Goal: Task Accomplishment & Management: Complete application form

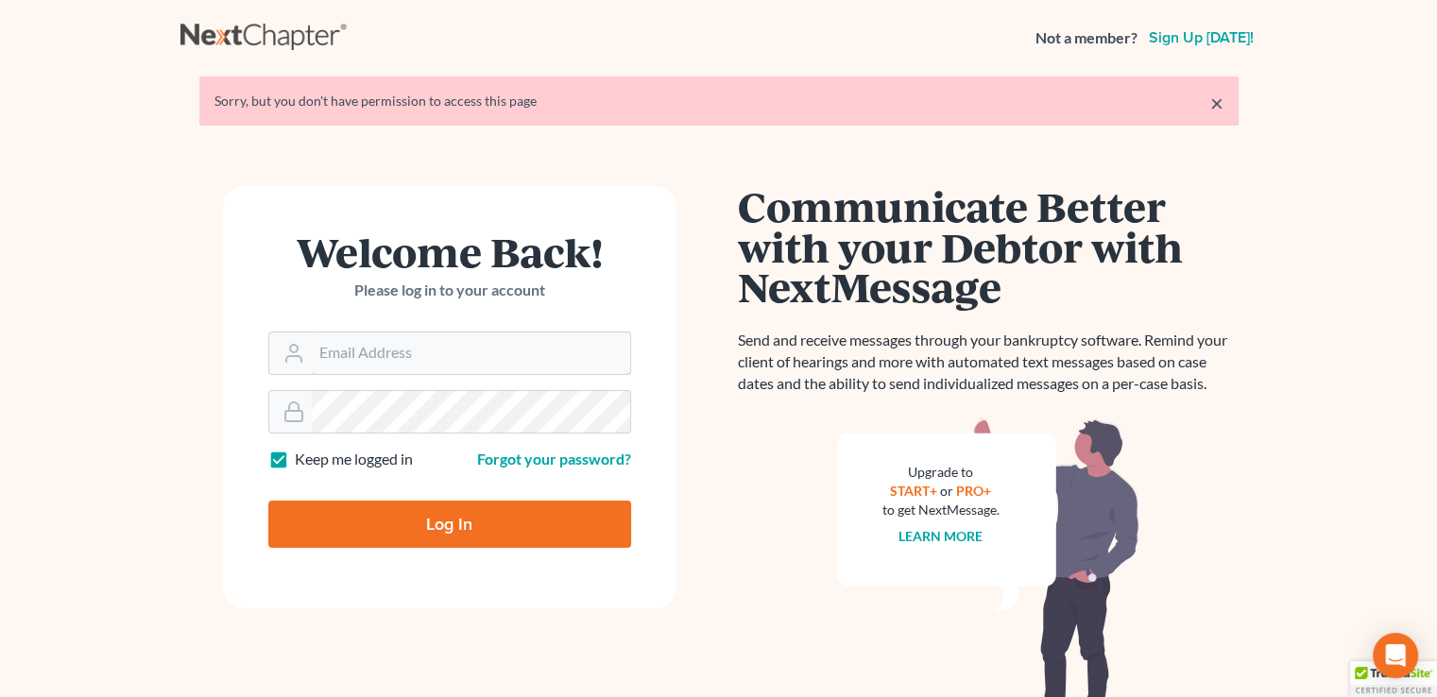
type input "jim@jamesrloganpa.com"
click at [426, 518] on input "Log In" at bounding box center [449, 524] width 363 height 47
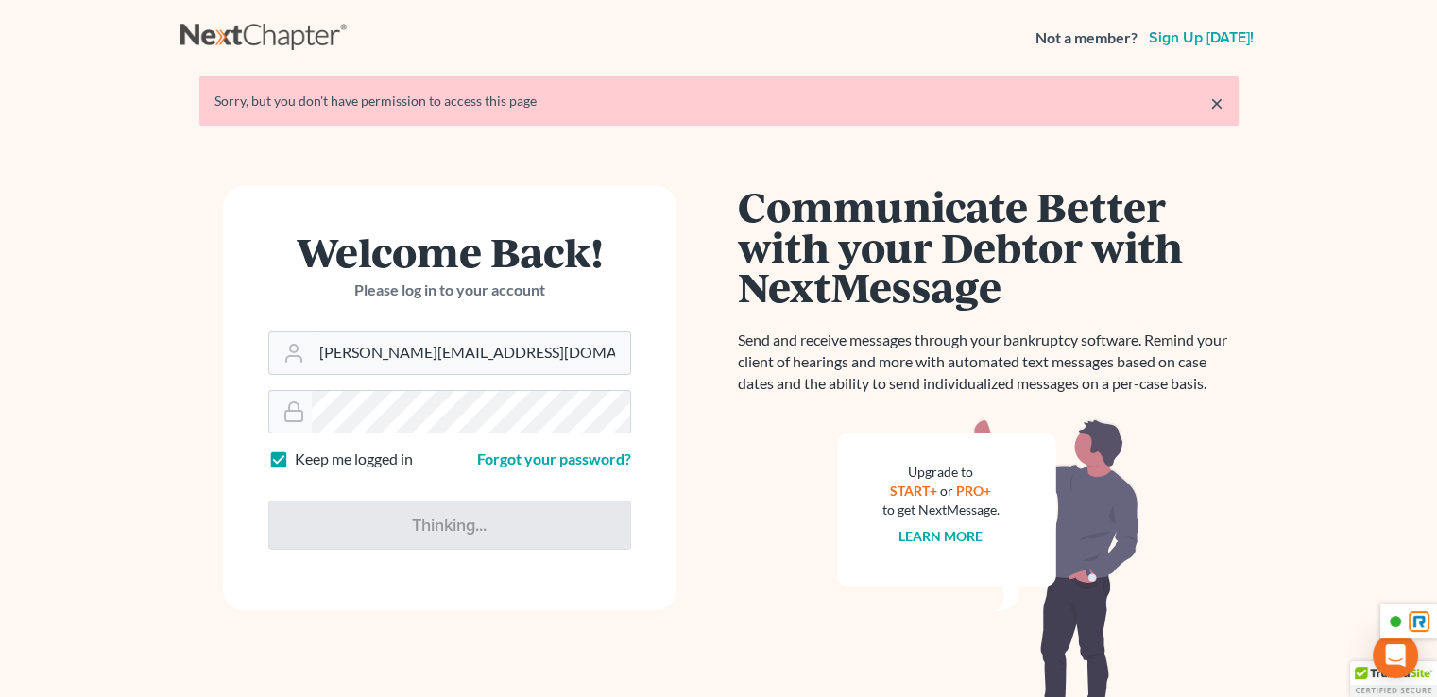
type input "Thinking..."
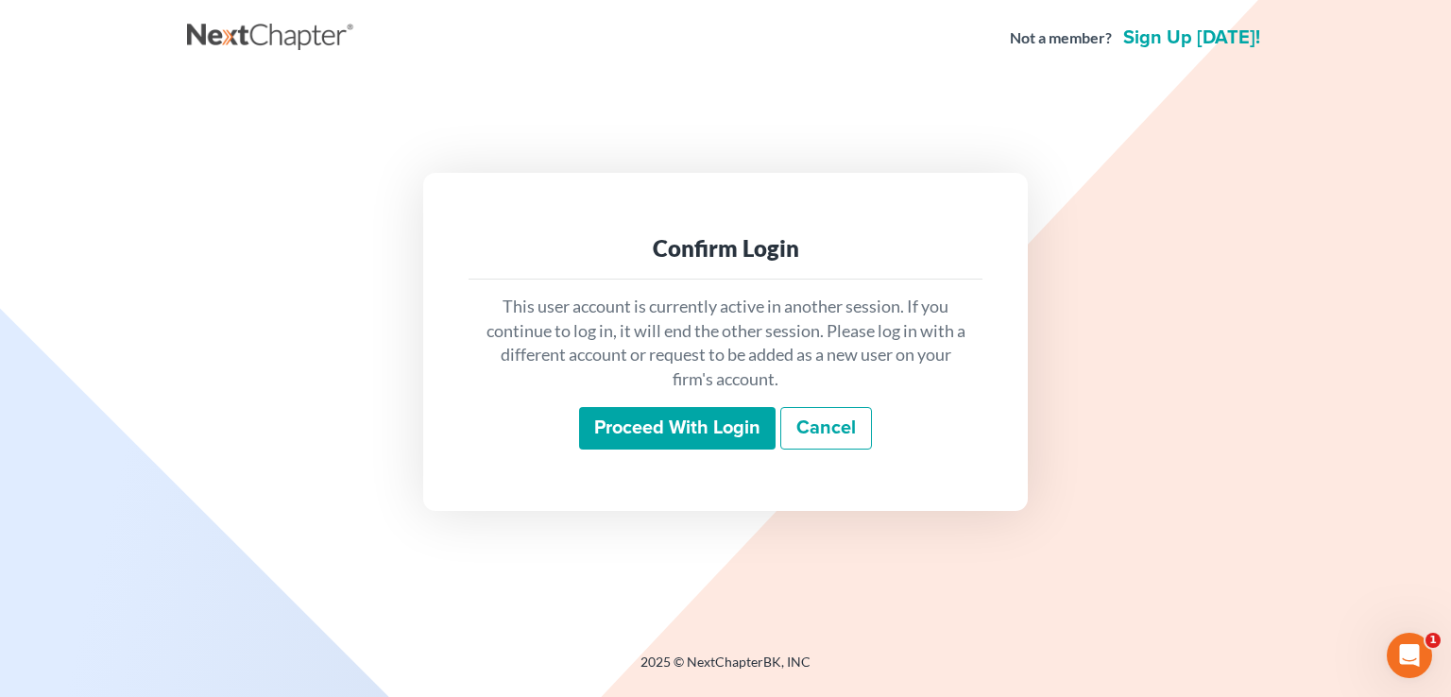
click at [709, 417] on input "Proceed with login" at bounding box center [677, 428] width 197 height 43
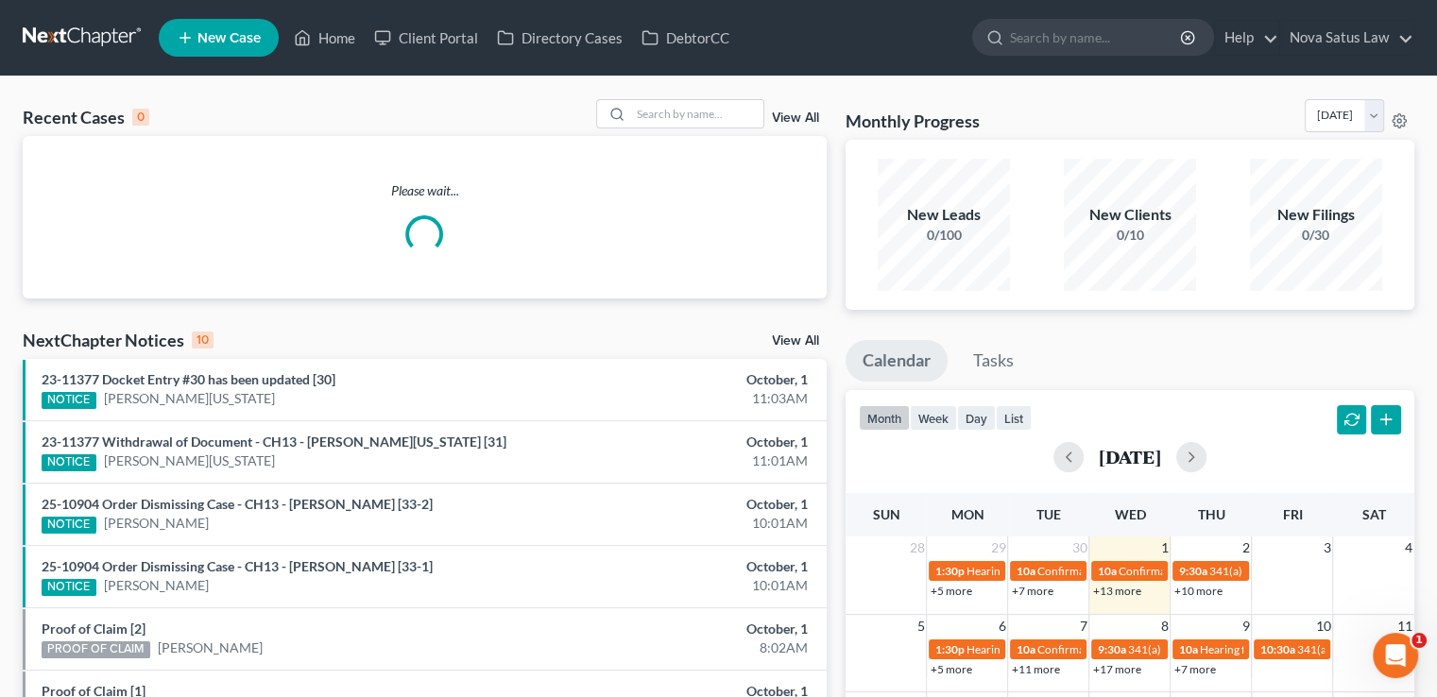
click at [209, 31] on span "New Case" at bounding box center [228, 38] width 63 height 14
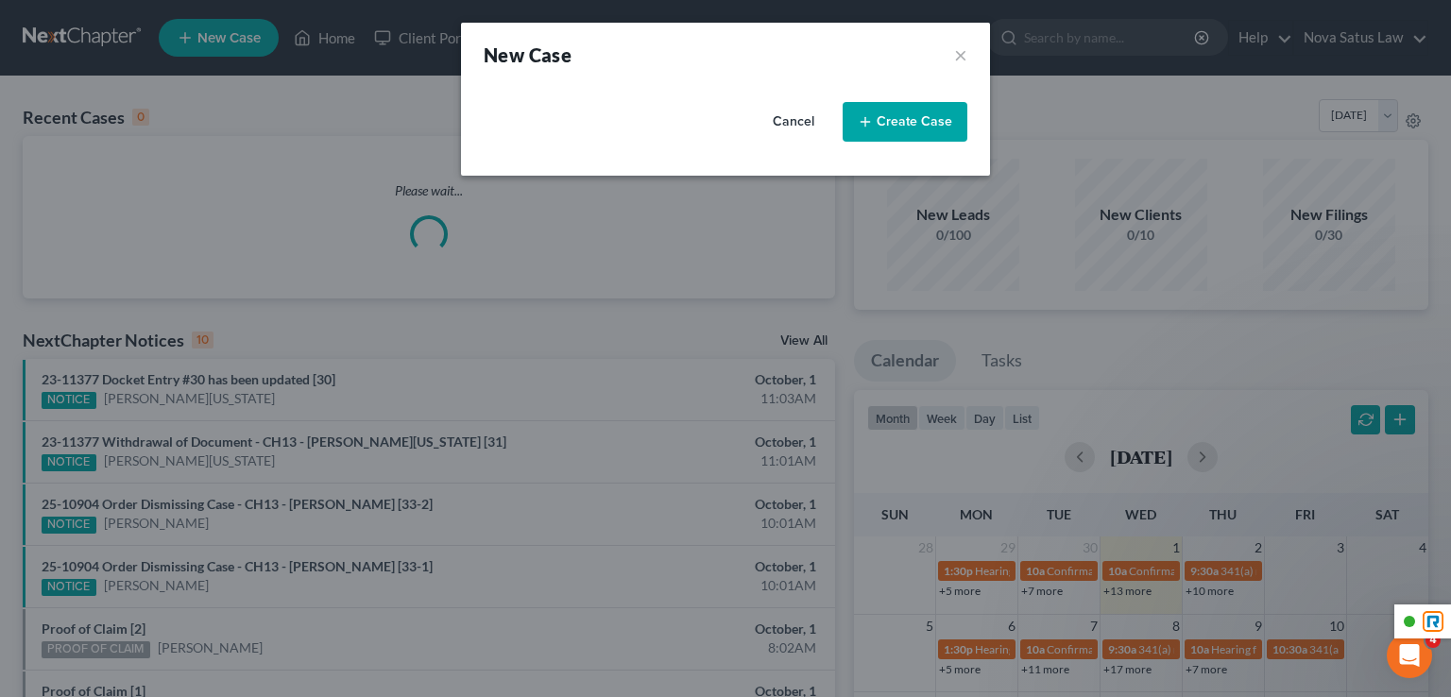
select select "38"
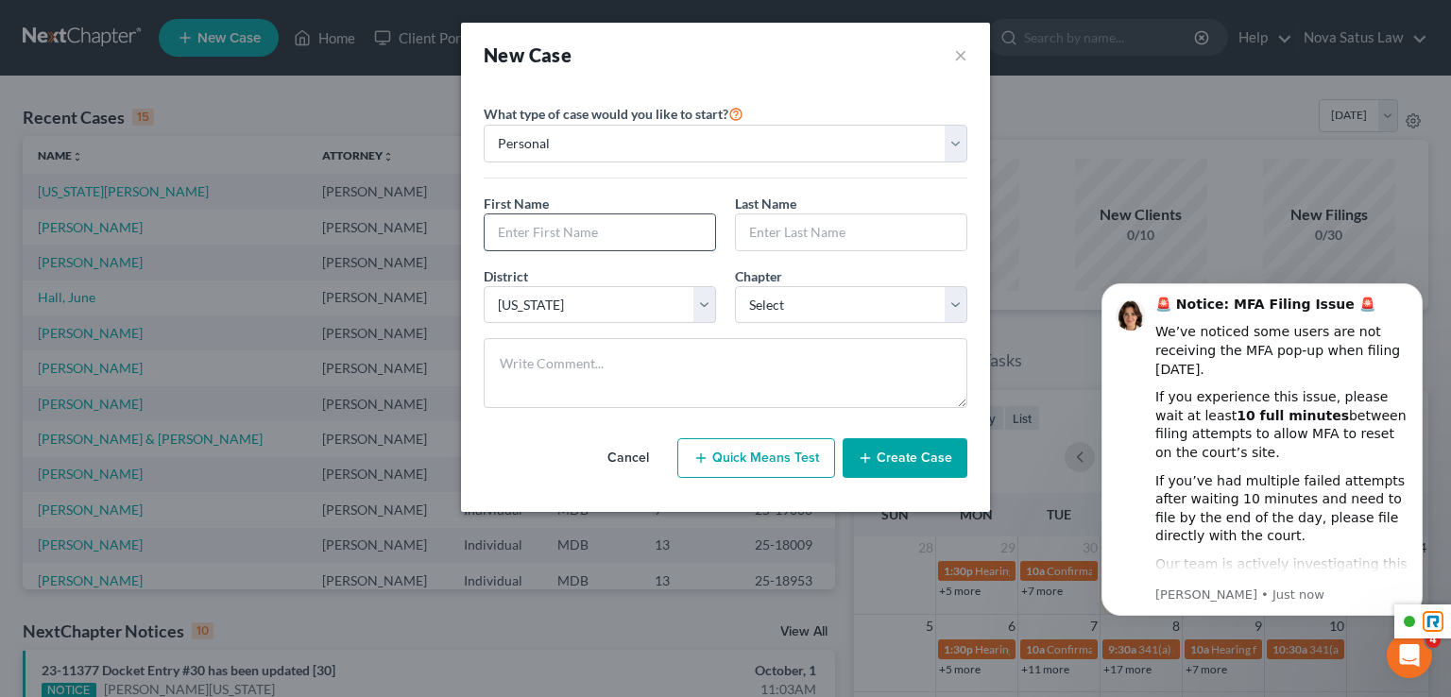
click at [567, 239] on input "text" at bounding box center [600, 232] width 231 height 36
type input "Brian"
type input "Rapp"
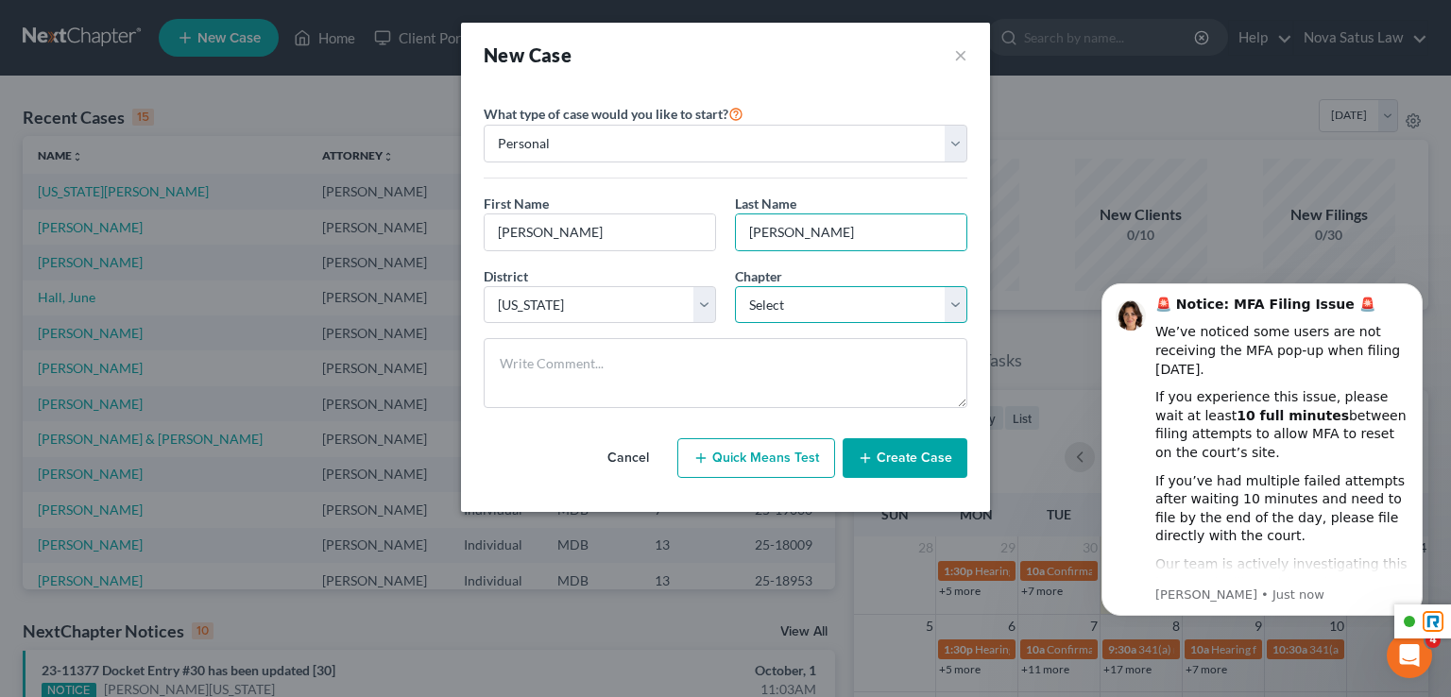
click at [771, 315] on select "Select 7 11 12 13" at bounding box center [851, 305] width 232 height 38
select select "3"
click at [735, 286] on select "Select 7 11 12 13" at bounding box center [851, 305] width 232 height 38
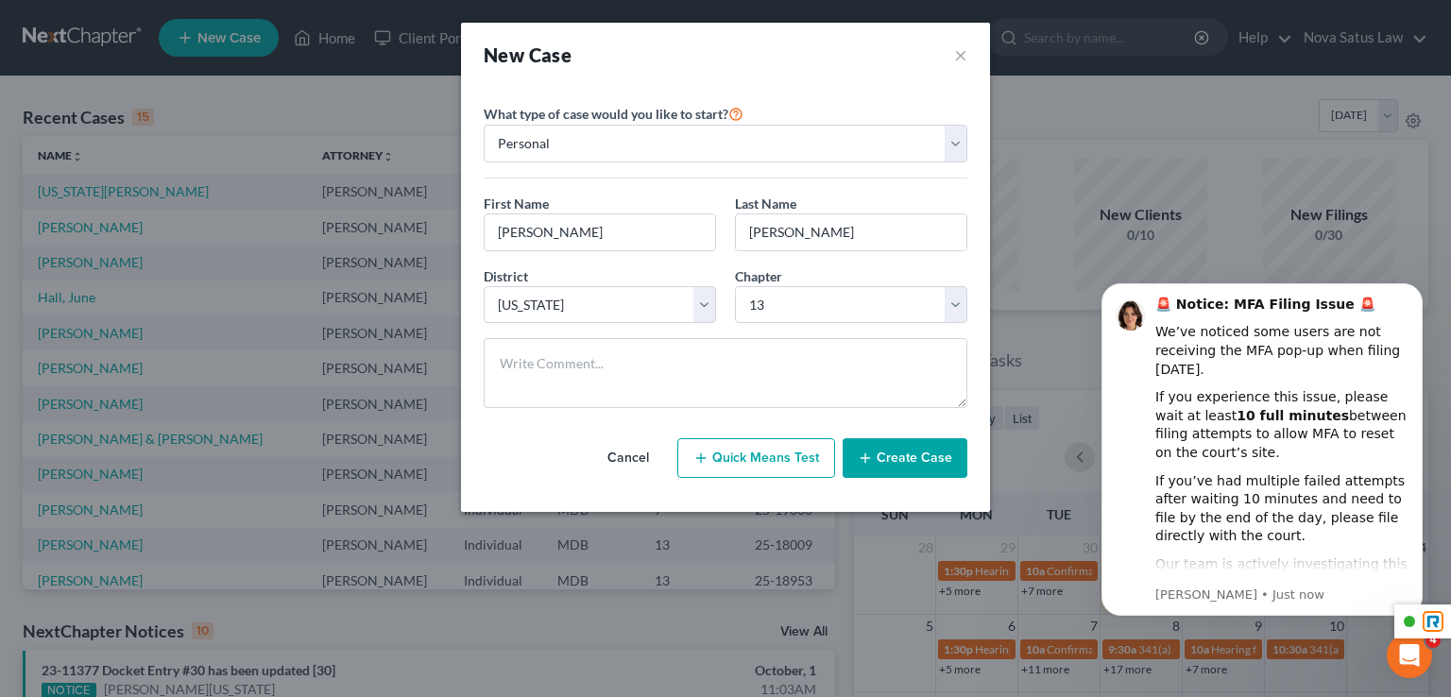
click at [915, 466] on button "Create Case" at bounding box center [905, 458] width 125 height 40
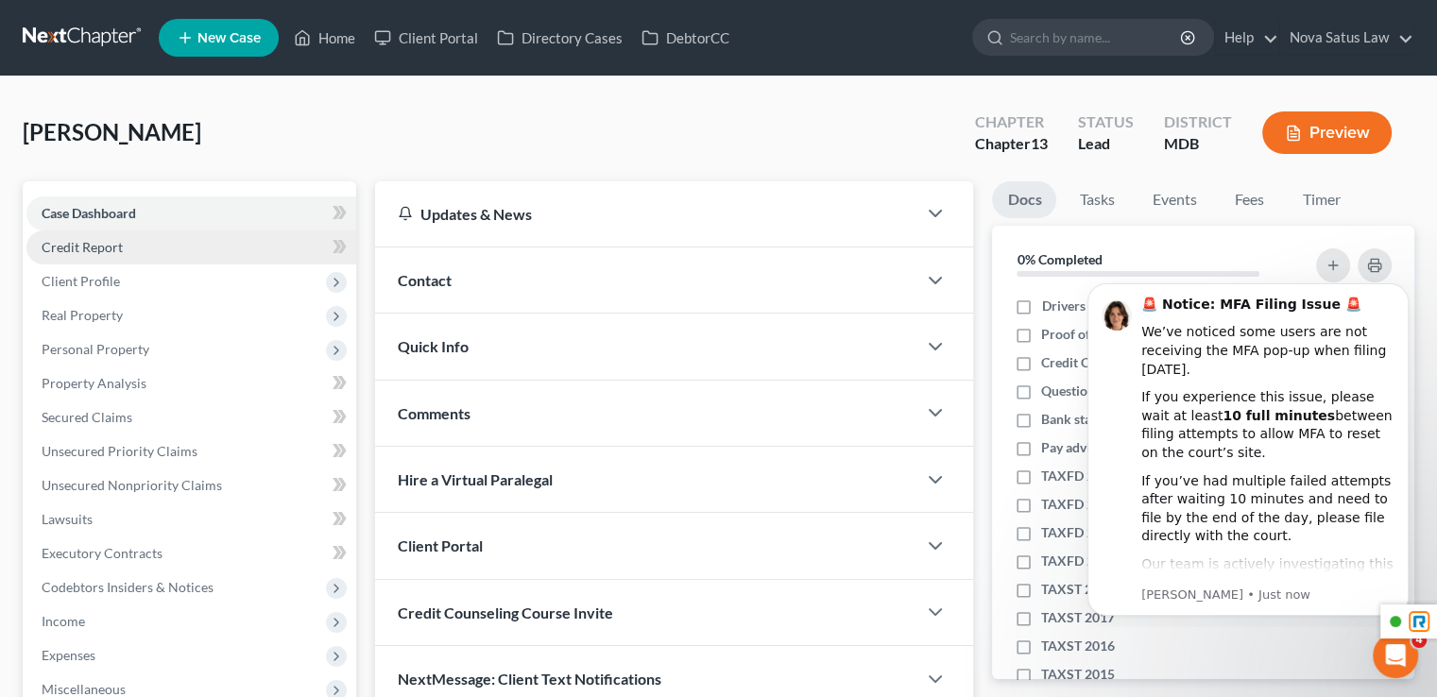
click at [102, 252] on span "Credit Report" at bounding box center [82, 247] width 81 height 16
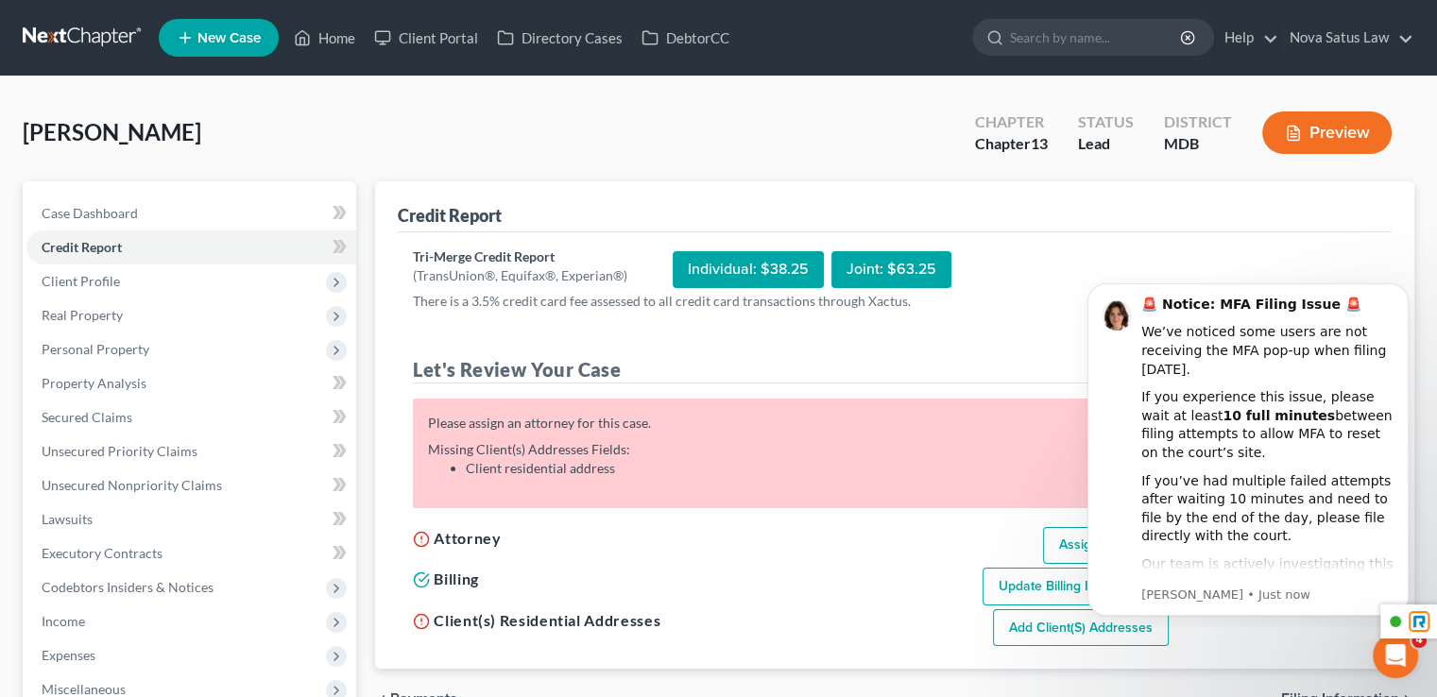
click at [903, 401] on div "Please assign an attorney for this case. Missing Billing Information Fields: Mi…" at bounding box center [791, 454] width 756 height 110
drag, startPoint x: 1404, startPoint y: 282, endPoint x: 2441, endPoint y: 558, distance: 1072.9
click at [1405, 282] on button "Dismiss notification" at bounding box center [1403, 289] width 25 height 25
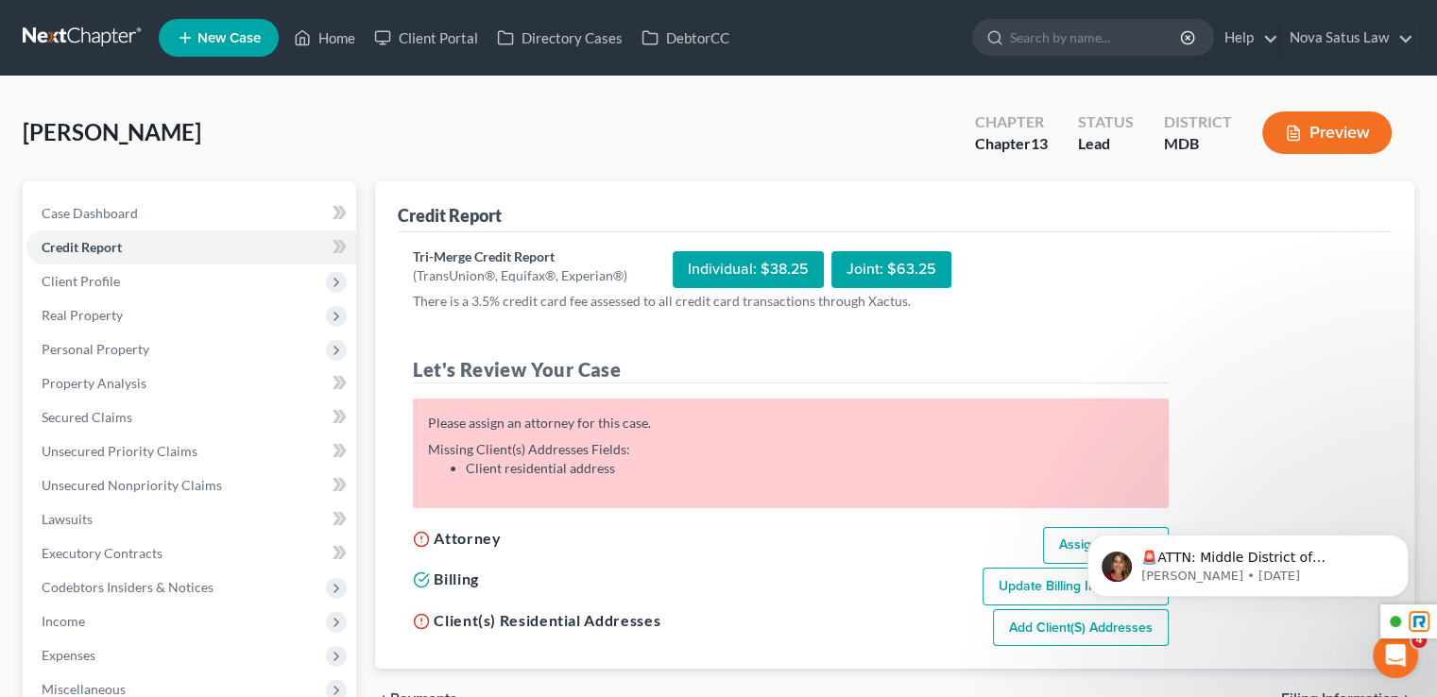
click at [1062, 540] on html "🚨ATTN: Middle District of Florida The court has added a new Credit Counseling F…" at bounding box center [1248, 561] width 378 height 132
click at [1077, 547] on div "🚨ATTN: Middle District of Florida The court has added a new Credit Counseling F…" at bounding box center [1248, 479] width 348 height 236
click at [1401, 543] on icon "Dismiss notification" at bounding box center [1403, 540] width 10 height 10
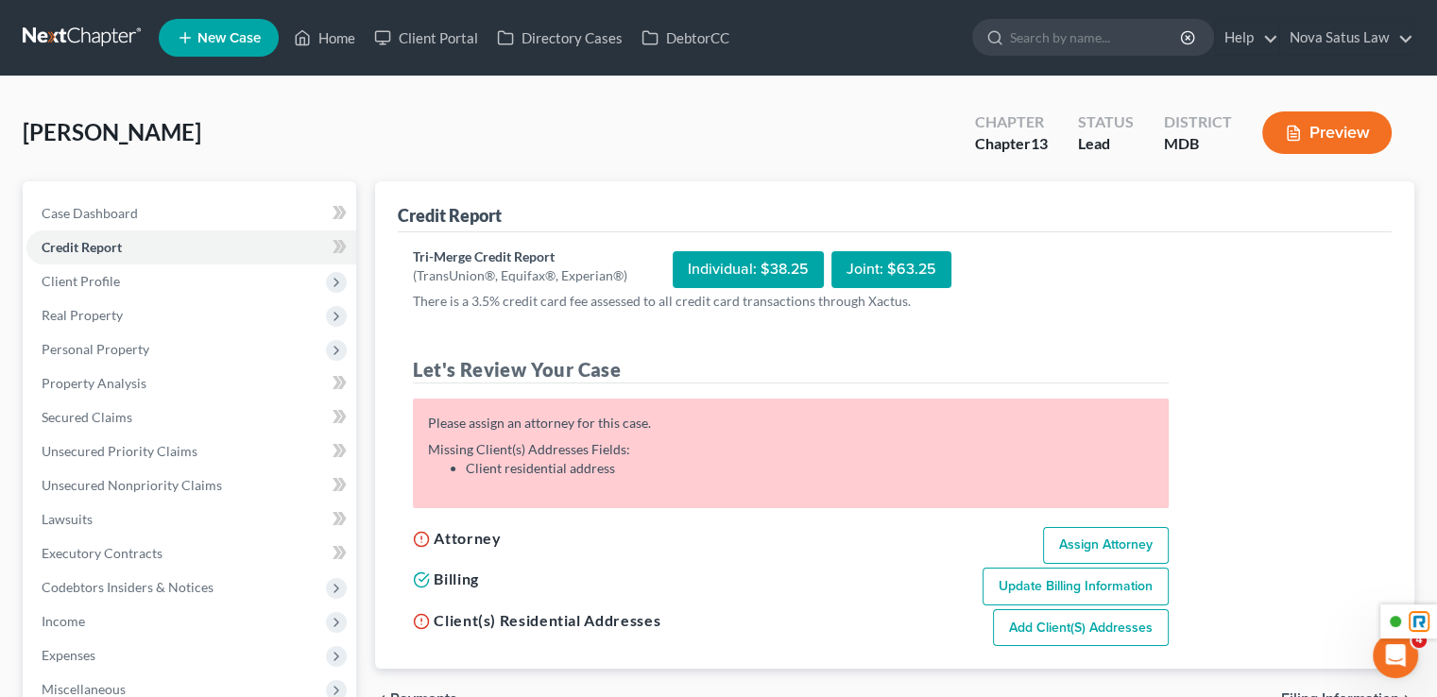
click at [1123, 539] on link "Assign Attorney" at bounding box center [1106, 546] width 126 height 38
select select "1"
select select "0"
select select "3"
select select "38"
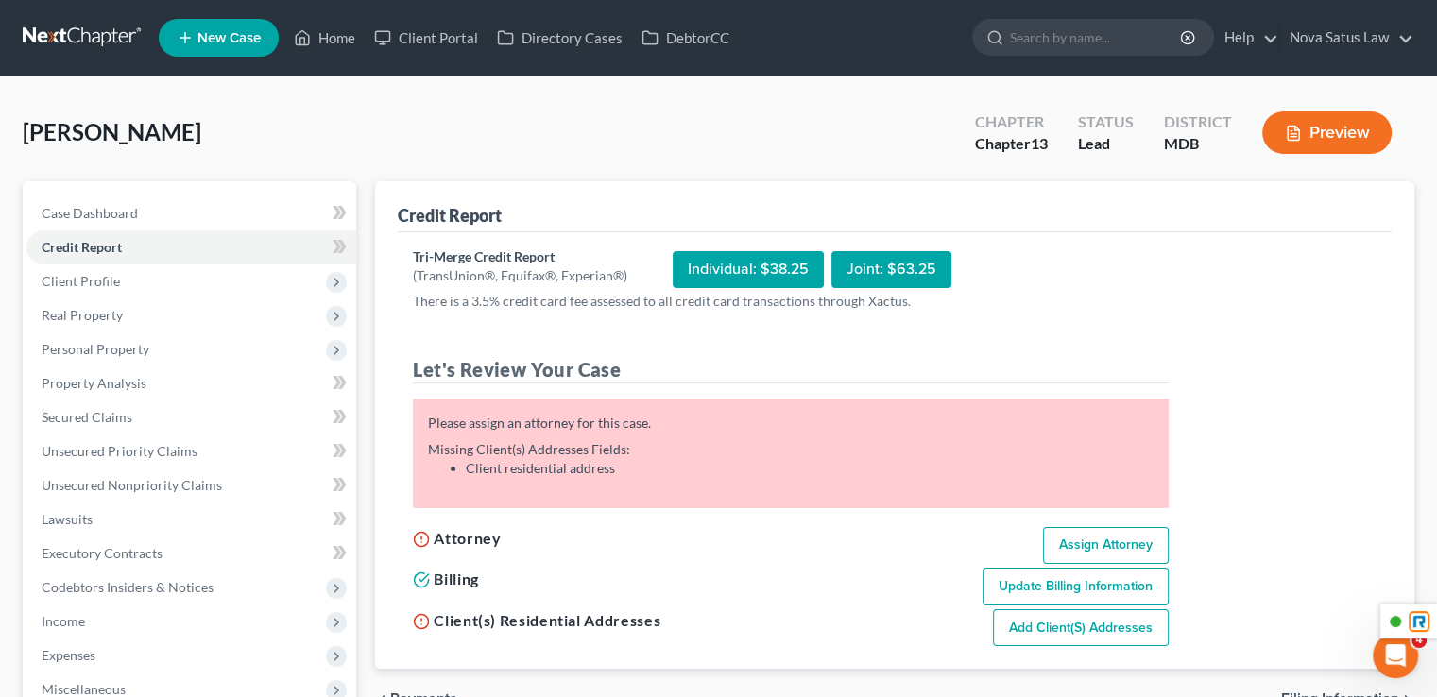
select select "21"
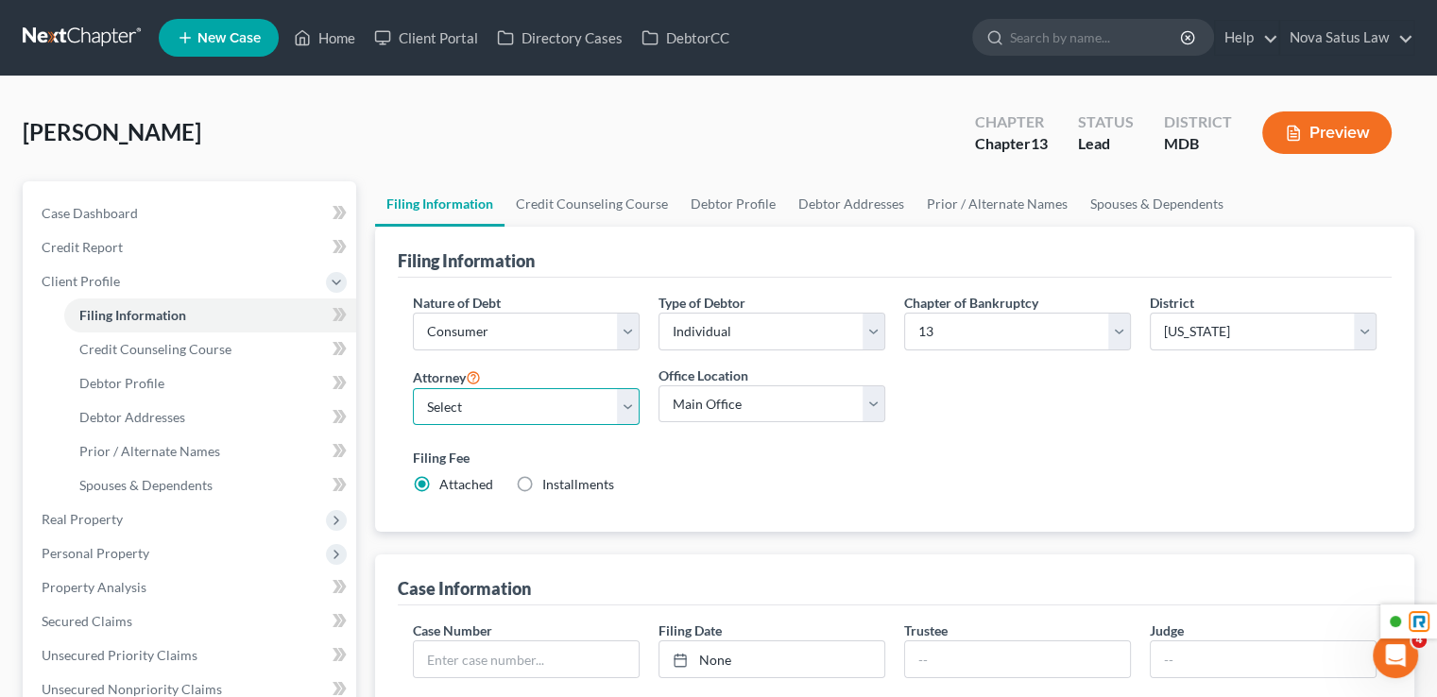
click at [495, 395] on select "Select James Logan - MDB Ken Bond - MDB Emma Buena - null" at bounding box center [526, 407] width 227 height 38
select select "0"
click at [413, 388] on select "Select James Logan - MDB Ken Bond - MDB Emma Buena - null" at bounding box center [526, 407] width 227 height 38
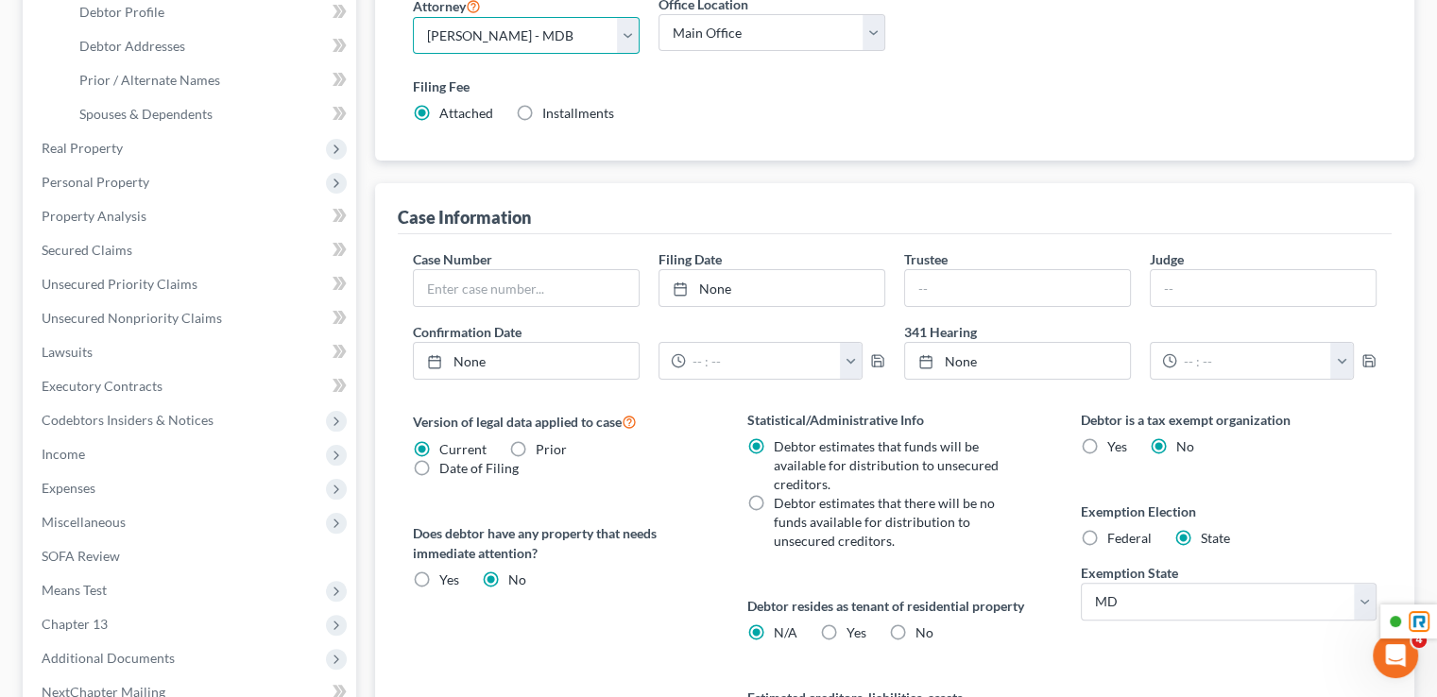
scroll to position [35, 0]
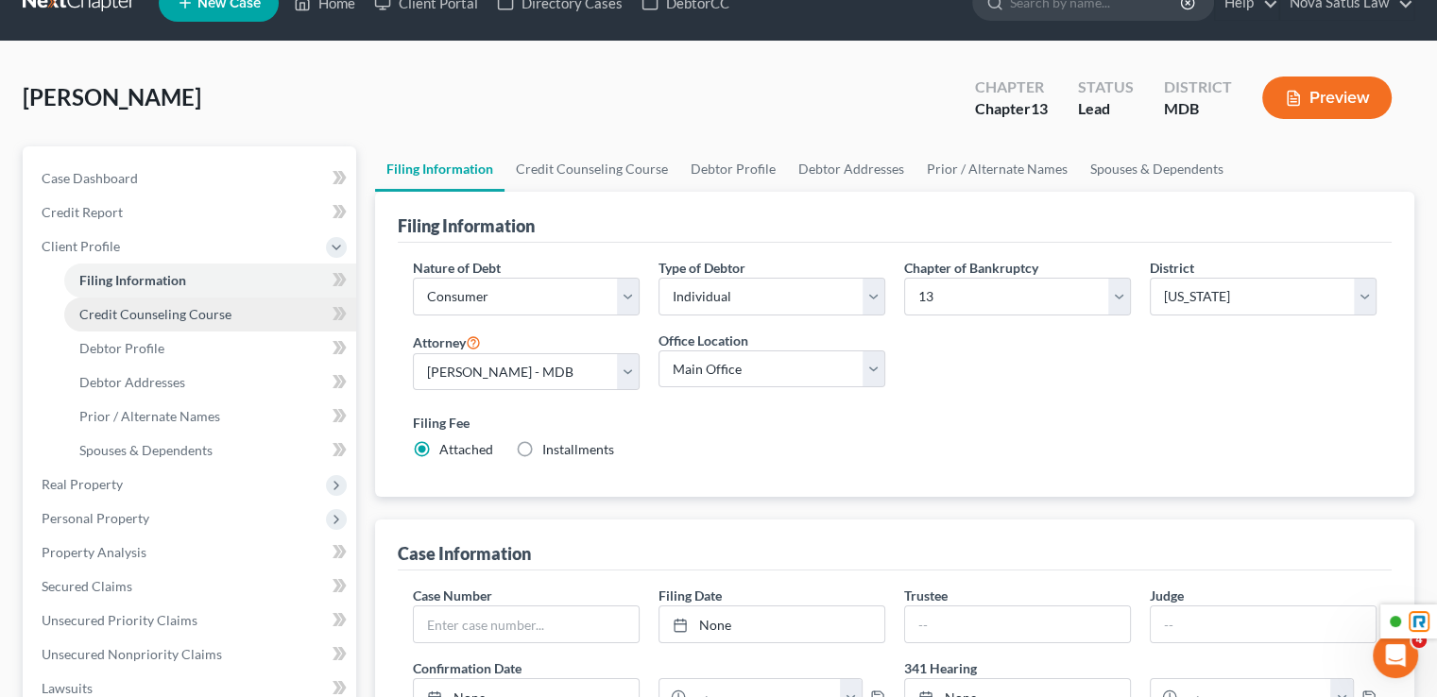
click at [201, 318] on span "Credit Counseling Course" at bounding box center [155, 314] width 152 height 16
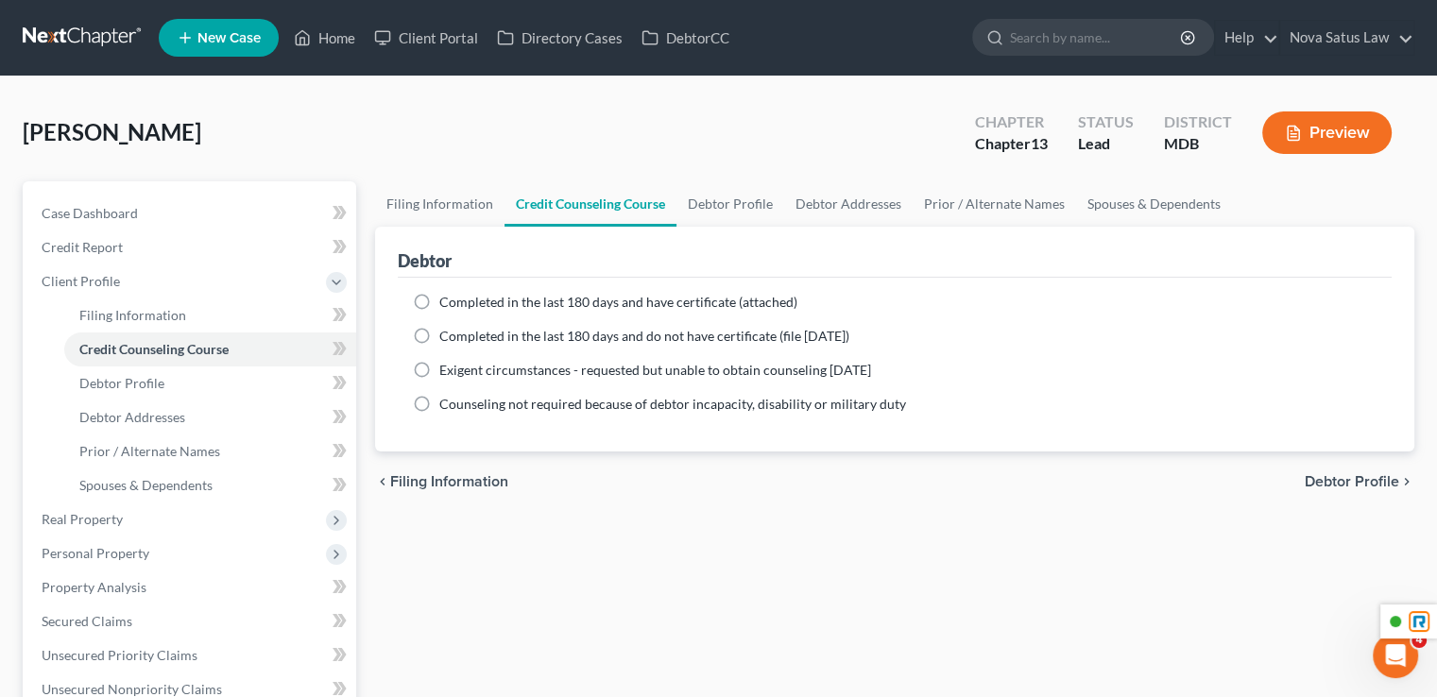
click at [403, 308] on div "Completed in the last 180 days and have certificate (attached) Date Completed N…" at bounding box center [895, 365] width 994 height 174
click at [439, 297] on label "Completed in the last 180 days and have certificate (attached)" at bounding box center [618, 302] width 358 height 19
click at [447, 297] on input "Completed in the last 180 days and have certificate (attached)" at bounding box center [453, 299] width 12 height 12
radio input "true"
click at [439, 297] on label "Completed in the last 180 days and have certificate (attached)" at bounding box center [618, 302] width 358 height 19
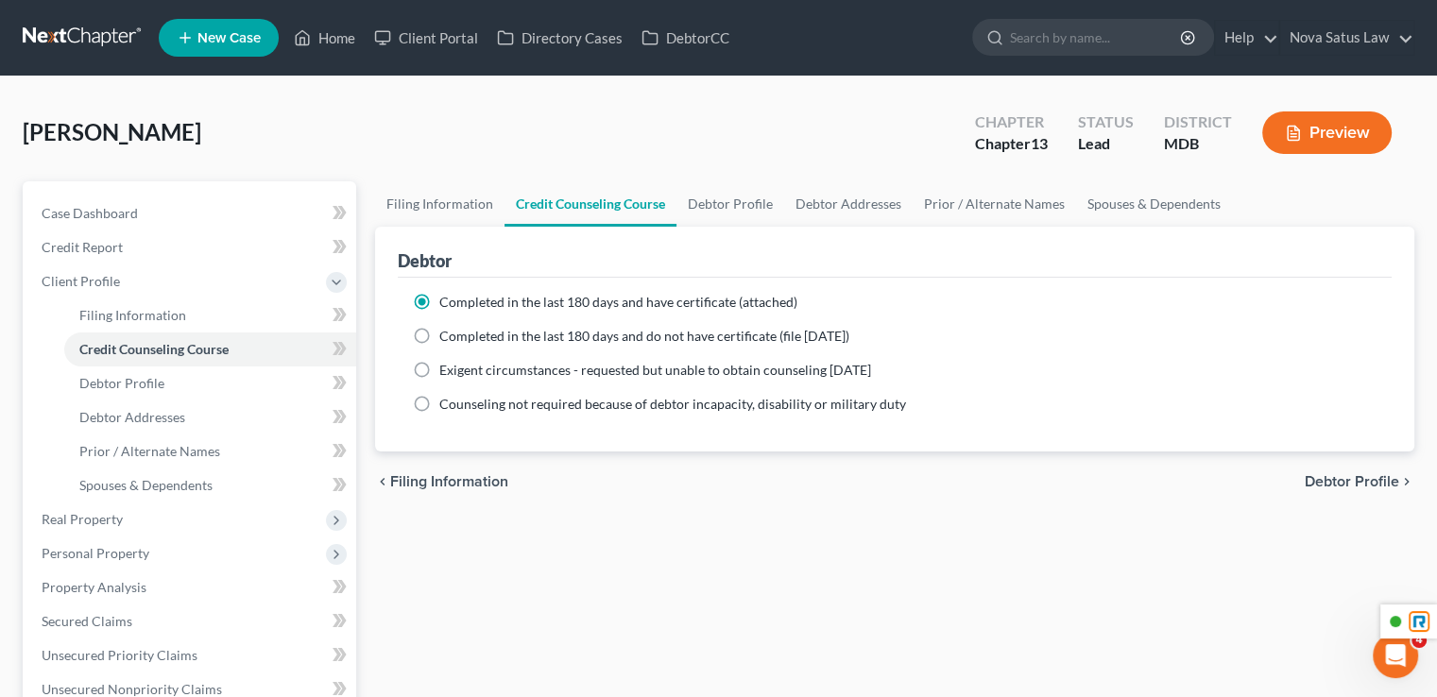
click at [447, 297] on input "Completed in the last 180 days and have certificate (attached)" at bounding box center [453, 299] width 12 height 12
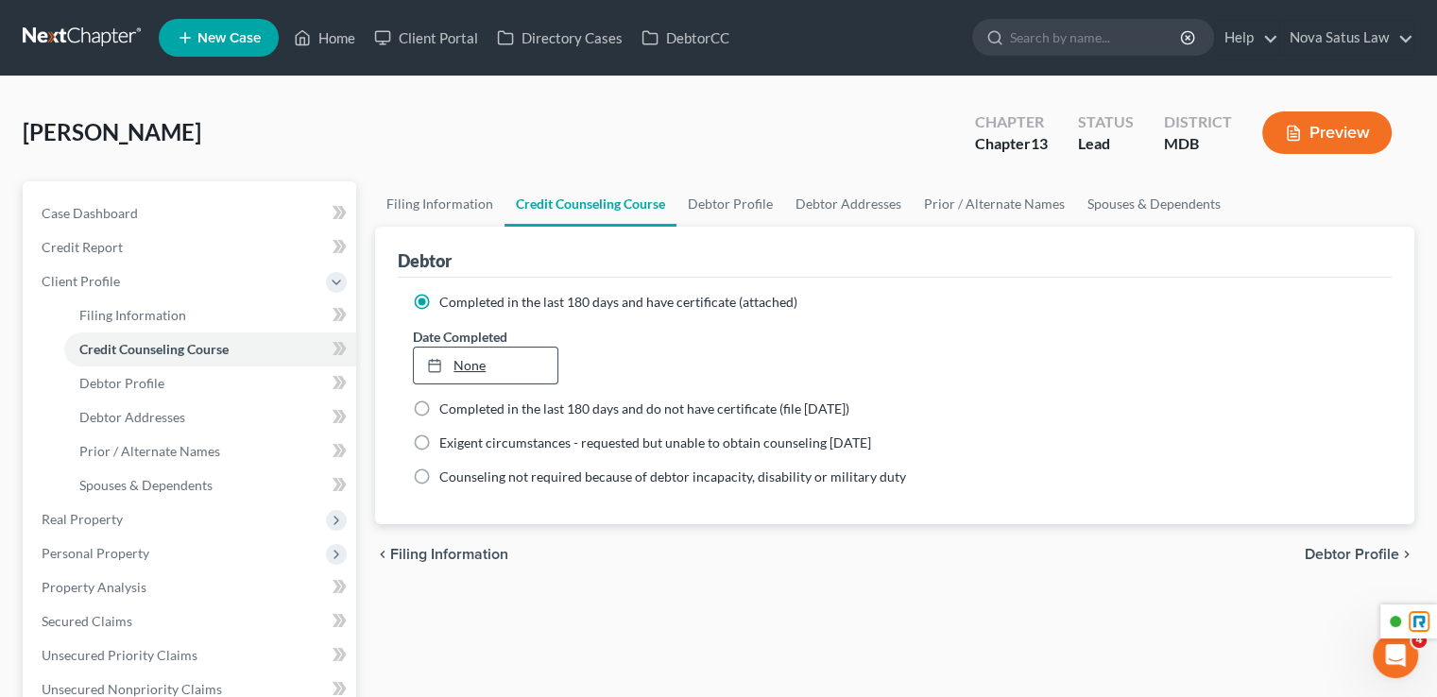
click at [484, 361] on link "None" at bounding box center [485, 366] width 143 height 36
type input "10/1/2025"
click at [192, 369] on link "Debtor Profile" at bounding box center [210, 384] width 292 height 34
select select "0"
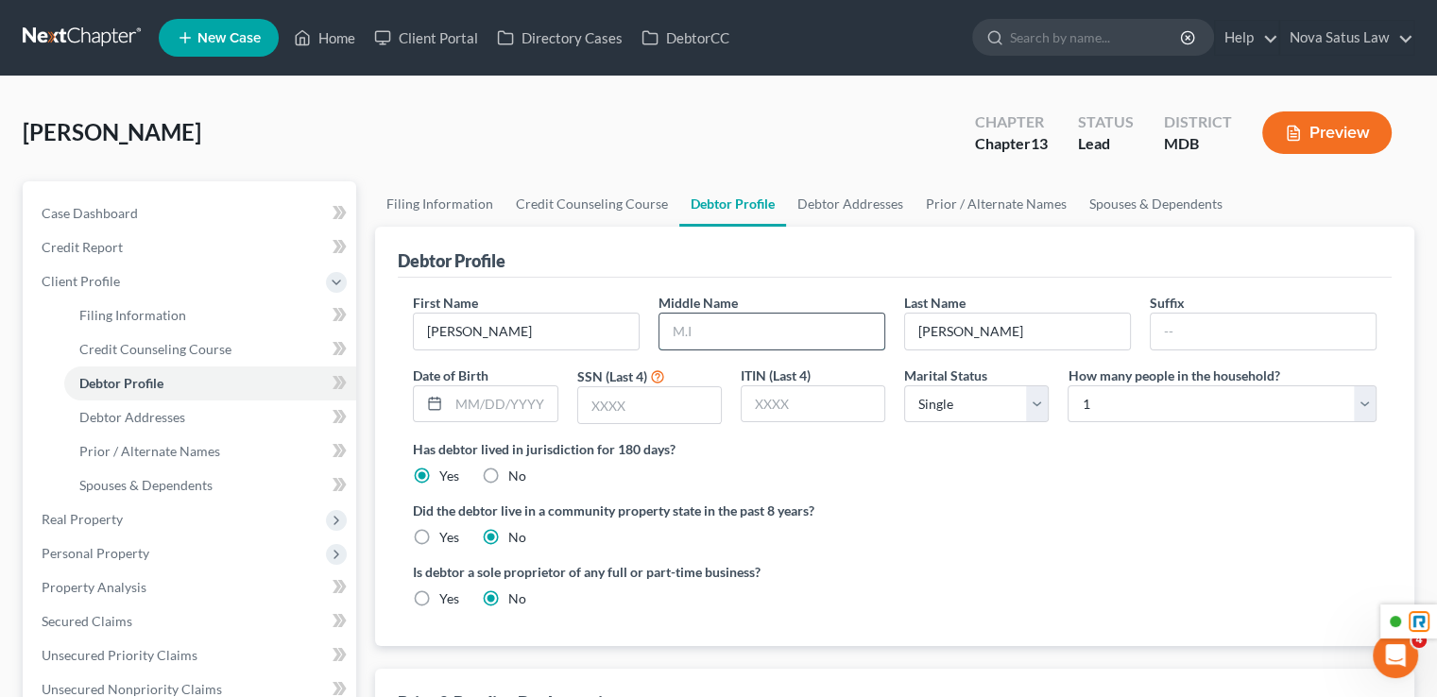
click at [697, 323] on input "text" at bounding box center [772, 332] width 225 height 36
type input "Christopher"
click at [832, 538] on div "Did the debtor live in a community property state in the past 8 years? Yes No" at bounding box center [895, 524] width 964 height 46
click at [499, 406] on input "text" at bounding box center [503, 404] width 108 height 36
type input "10/5/1984"
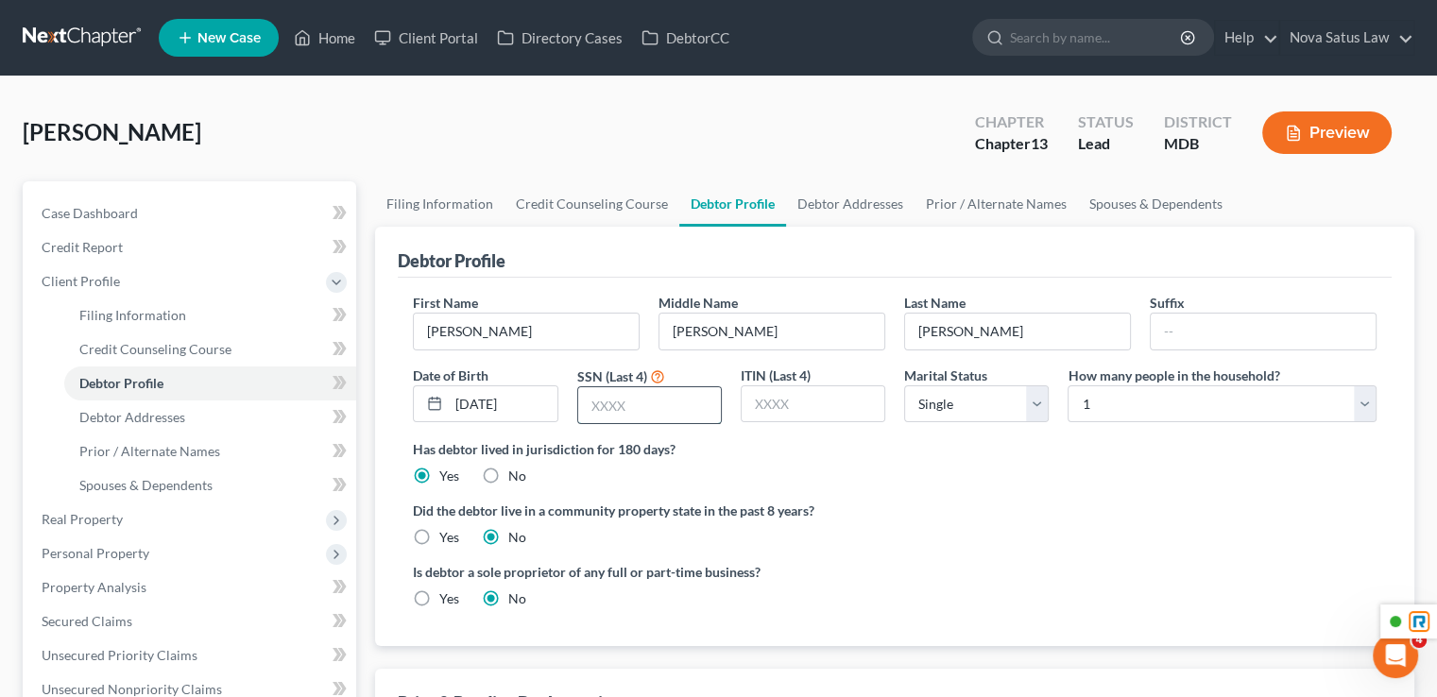
click at [662, 414] on input "text" at bounding box center [649, 405] width 143 height 36
type input "2368"
click at [948, 402] on select "Select Single Married Separated Divorced Widowed" at bounding box center [976, 405] width 145 height 38
select select "1"
click at [904, 386] on select "Select Single Married Separated Divorced Widowed" at bounding box center [976, 405] width 145 height 38
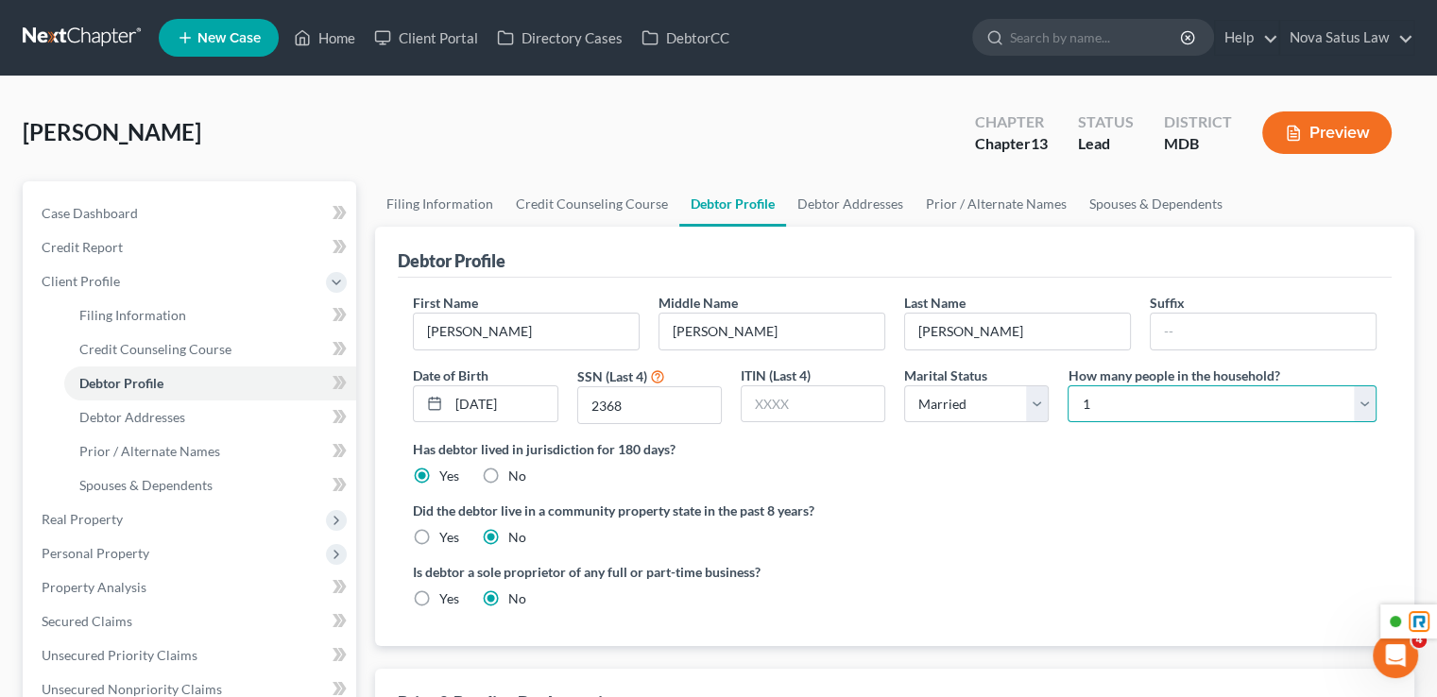
click at [1096, 408] on select "Select 1 2 3 4 5 6 7 8 9 10 11 12 13 14 15 16 17 18 19 20" at bounding box center [1222, 405] width 309 height 38
select select "2"
click at [1068, 386] on select "Select 1 2 3 4 5 6 7 8 9 10 11 12 13 14 15 16 17 18 19 20" at bounding box center [1222, 405] width 309 height 38
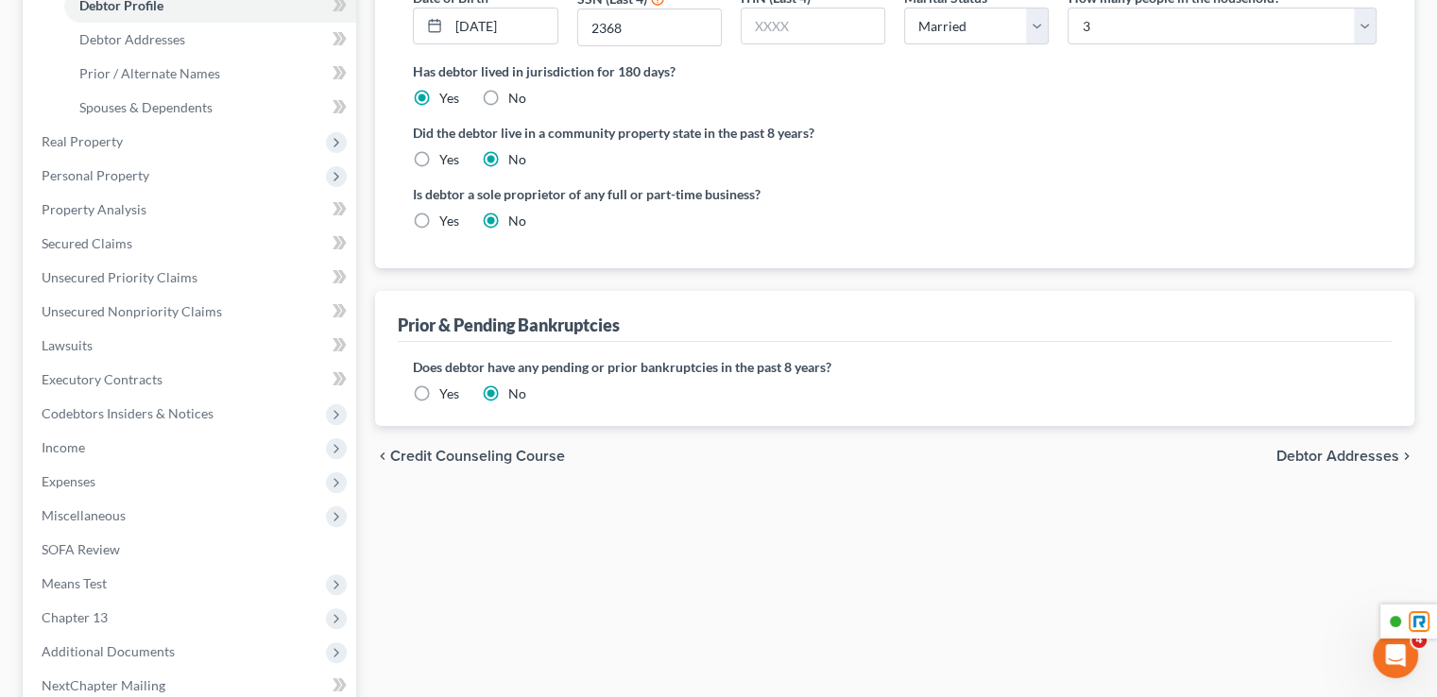
scroll to position [189, 0]
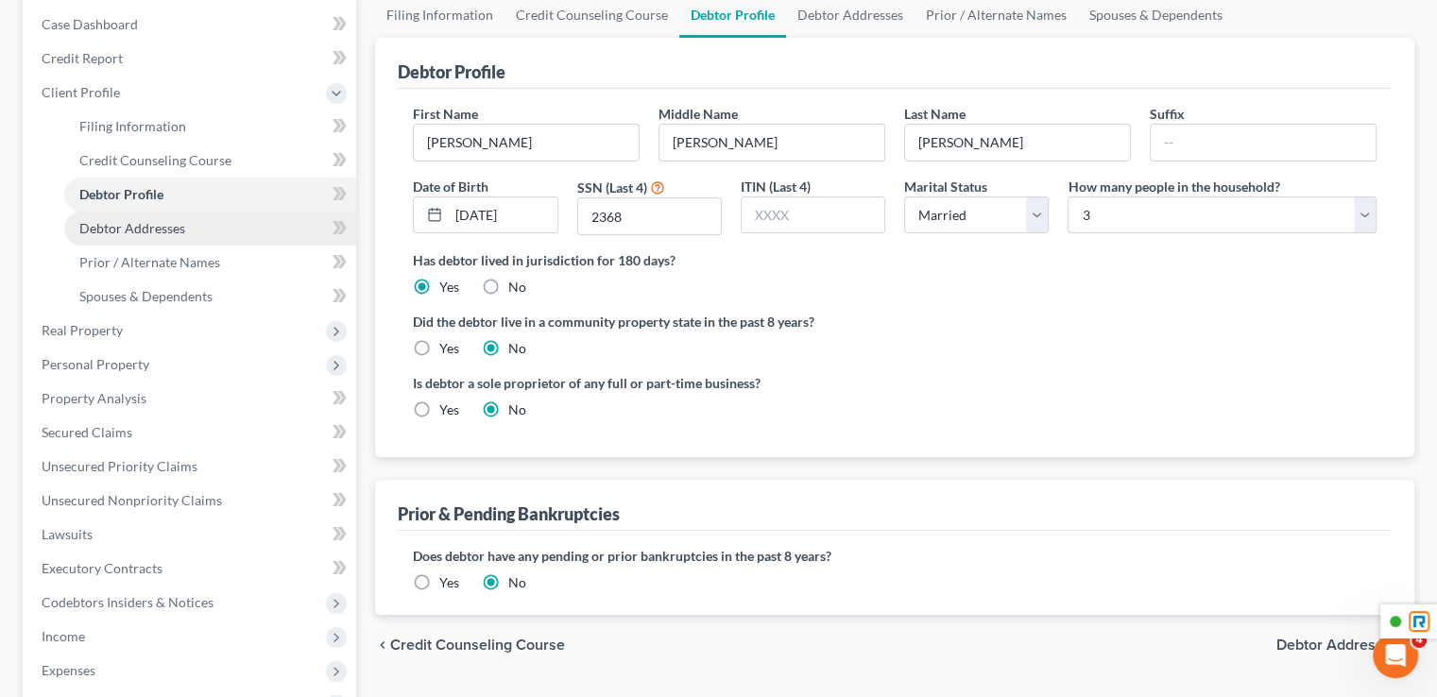
click at [165, 236] on link "Debtor Addresses" at bounding box center [210, 229] width 292 height 34
select select "0"
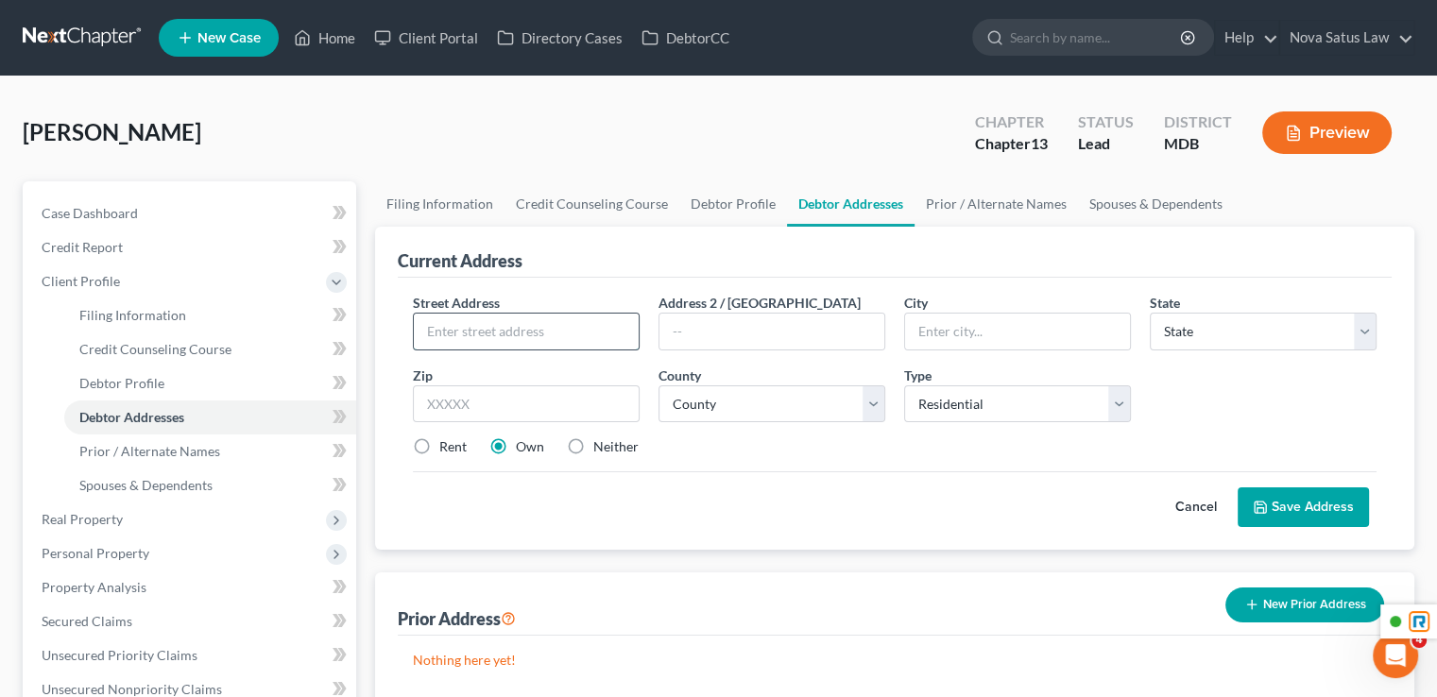
click at [531, 341] on input "text" at bounding box center [526, 332] width 225 height 36
click at [547, 338] on input "630 S Rogers" at bounding box center [526, 332] width 225 height 36
type input "630 S Rogers St"
type input "Aberdeen"
select select "21"
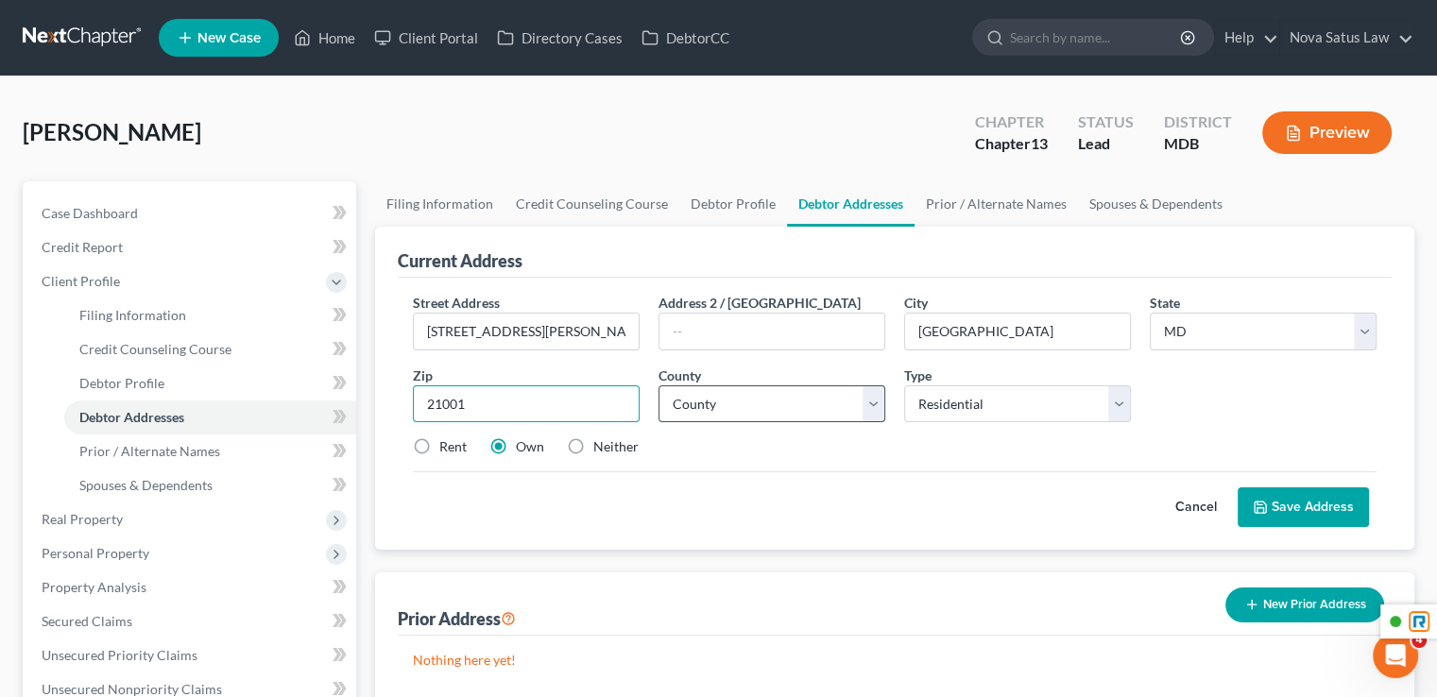
type input "21001"
click at [813, 420] on select "County Allegany County Anne Arundel County Baltimore County Baltimore city Calv…" at bounding box center [772, 405] width 227 height 38
select select "12"
click at [659, 386] on select "County Allegany County Anne Arundel County Baltimore County Baltimore city Calv…" at bounding box center [772, 405] width 227 height 38
click at [1278, 501] on button "Save Address" at bounding box center [1303, 508] width 131 height 40
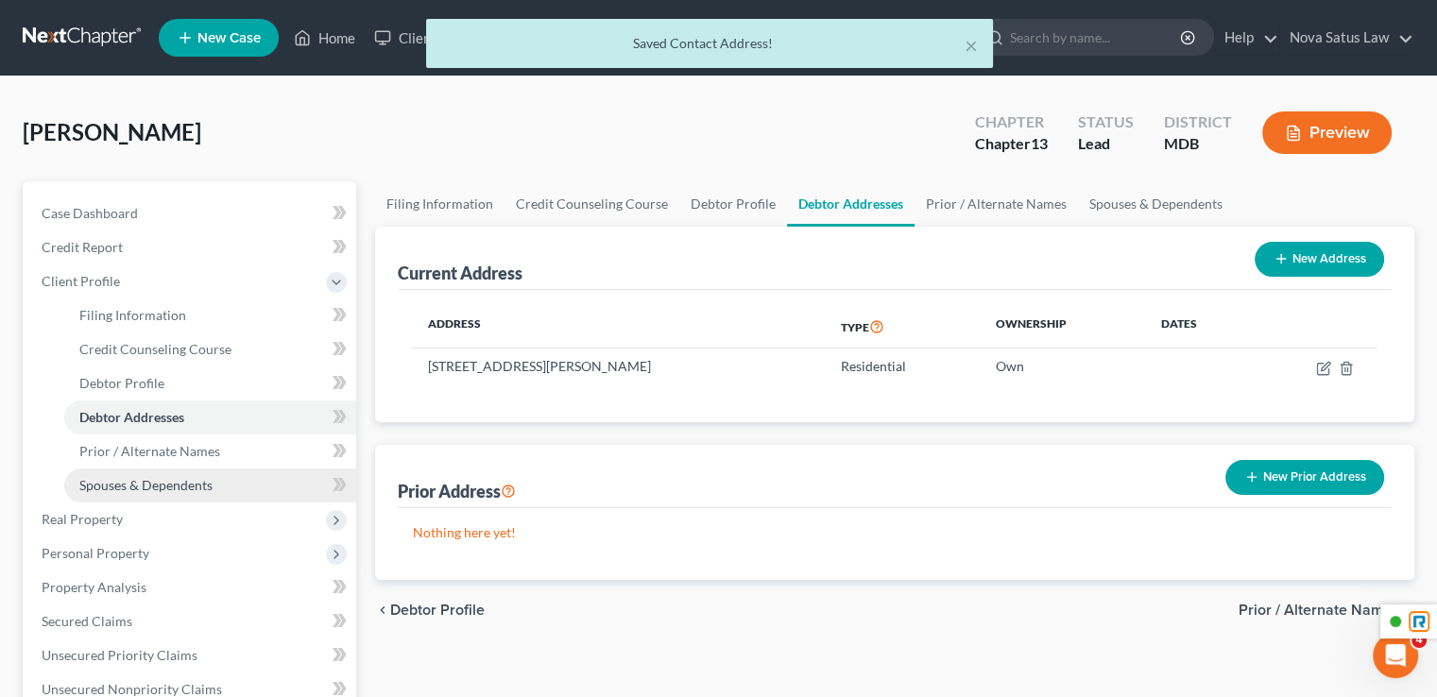
click at [147, 480] on span "Spouses & Dependents" at bounding box center [145, 485] width 133 height 16
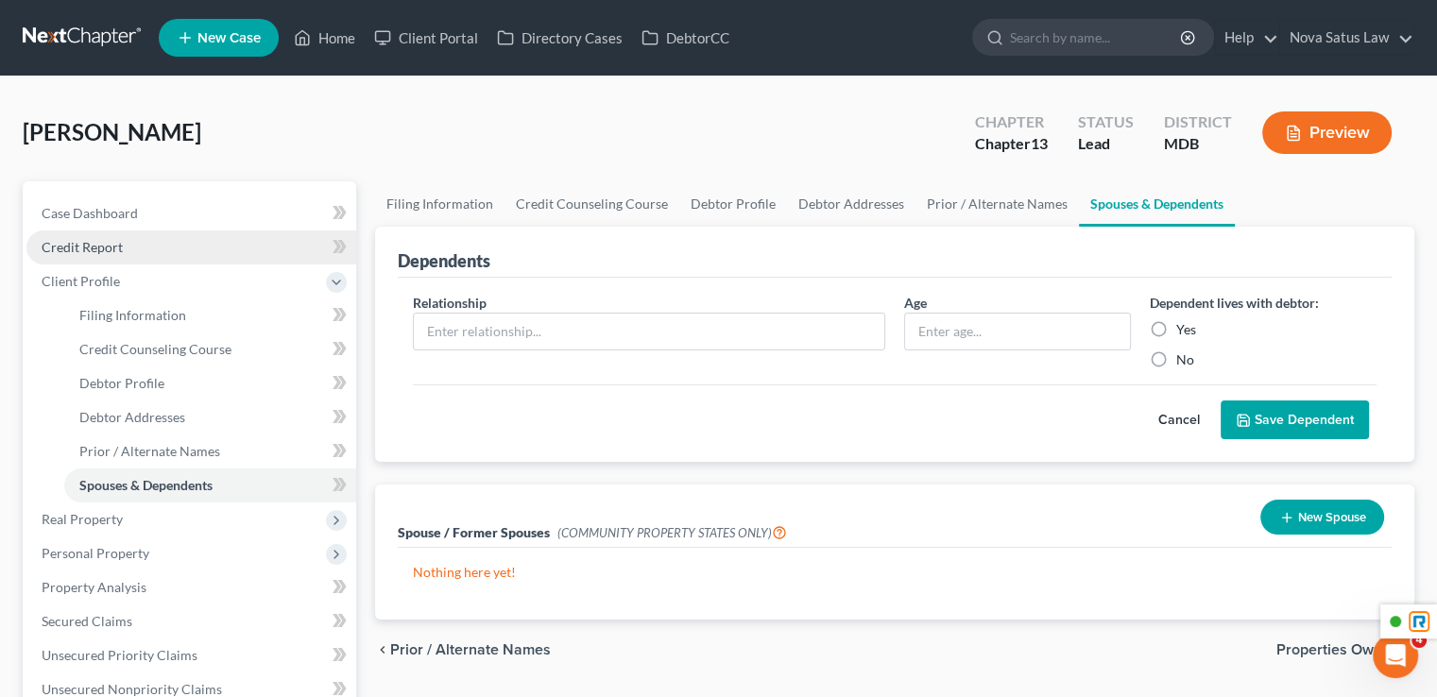
click at [120, 249] on span "Credit Report" at bounding box center [82, 247] width 81 height 16
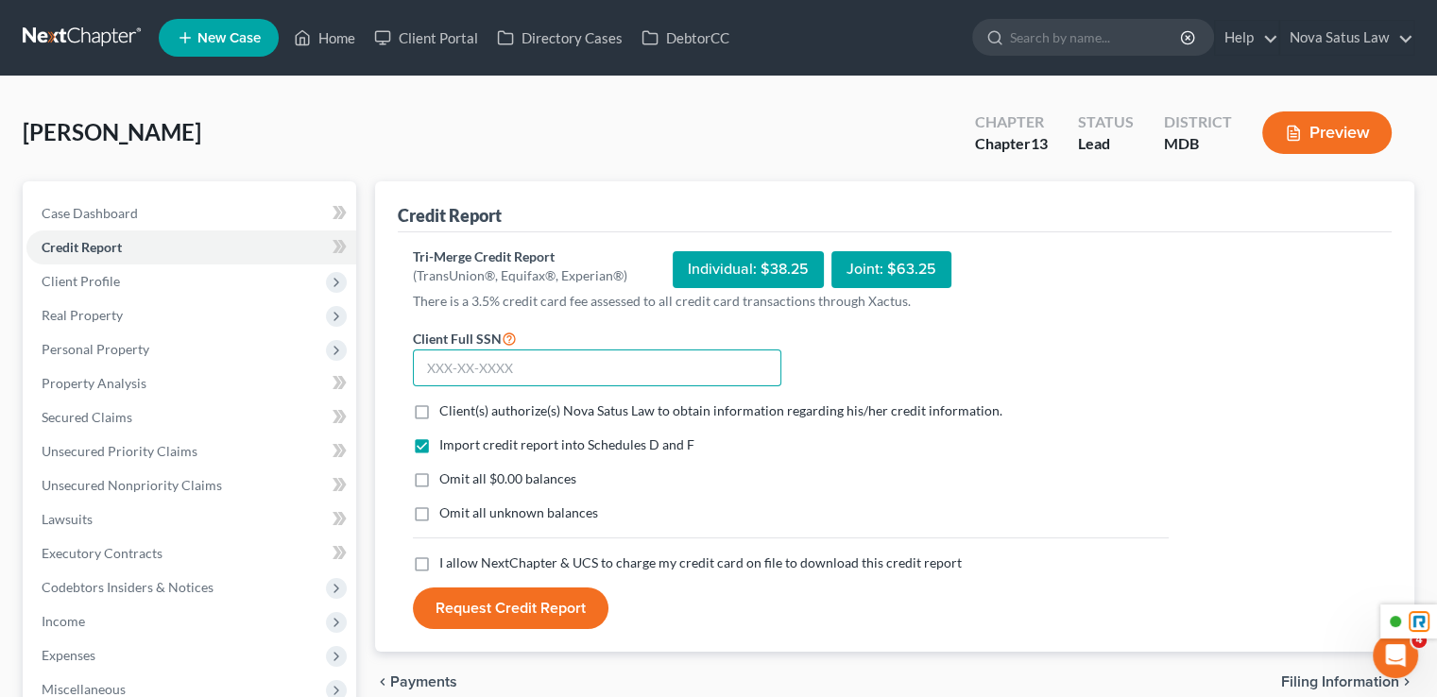
click at [597, 372] on input "text" at bounding box center [597, 369] width 369 height 38
click at [538, 371] on input "text" at bounding box center [597, 369] width 369 height 38
type input "212-23-2368"
click at [439, 410] on label "Client(s) authorize(s) Nova Satus Law to obtain information regarding his/her c…" at bounding box center [720, 411] width 563 height 19
click at [447, 410] on input "Client(s) authorize(s) Nova Satus Law to obtain information regarding his/her c…" at bounding box center [453, 408] width 12 height 12
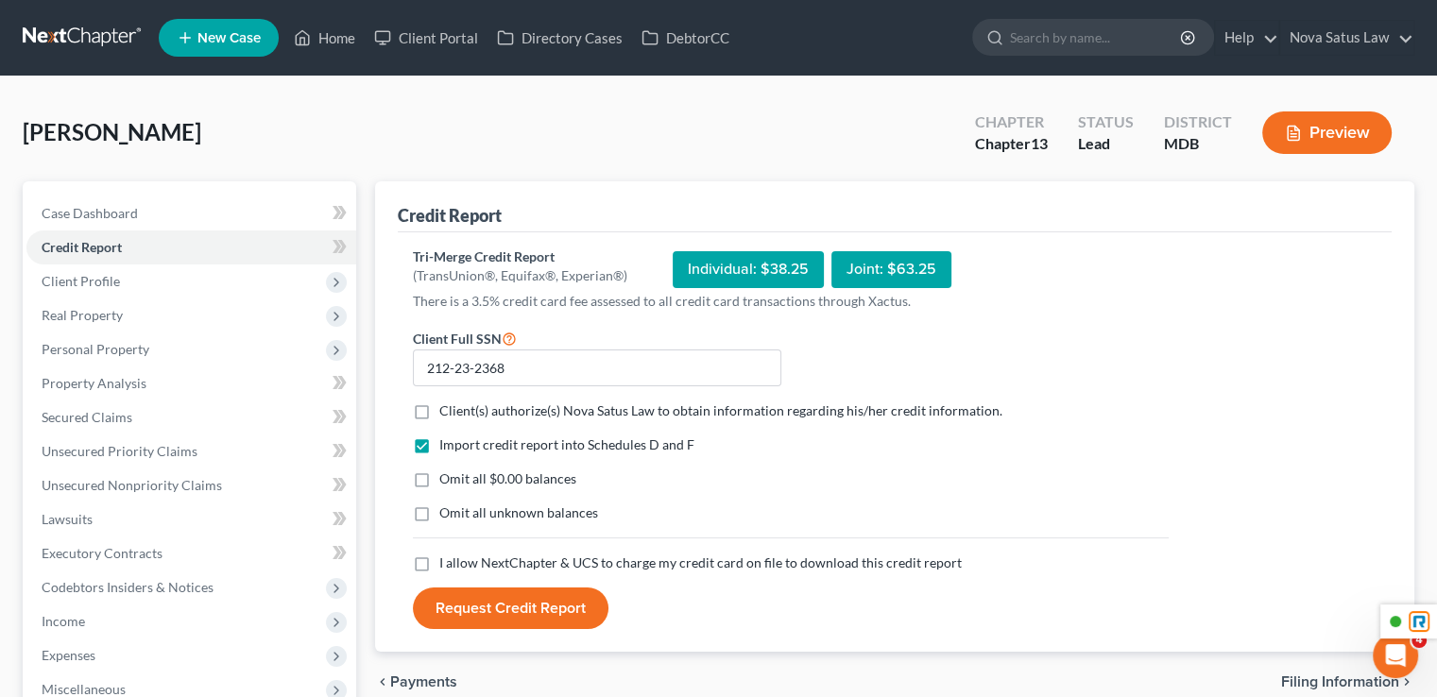
checkbox input "true"
click at [439, 557] on label "I allow NextChapter & UCS to charge my credit card on file to download this cre…" at bounding box center [700, 563] width 523 height 19
click at [447, 557] on input "I allow NextChapter & UCS to charge my credit card on file to download this cre…" at bounding box center [453, 560] width 12 height 12
checkbox input "true"
click at [509, 607] on button "Request Credit Report" at bounding box center [511, 609] width 196 height 42
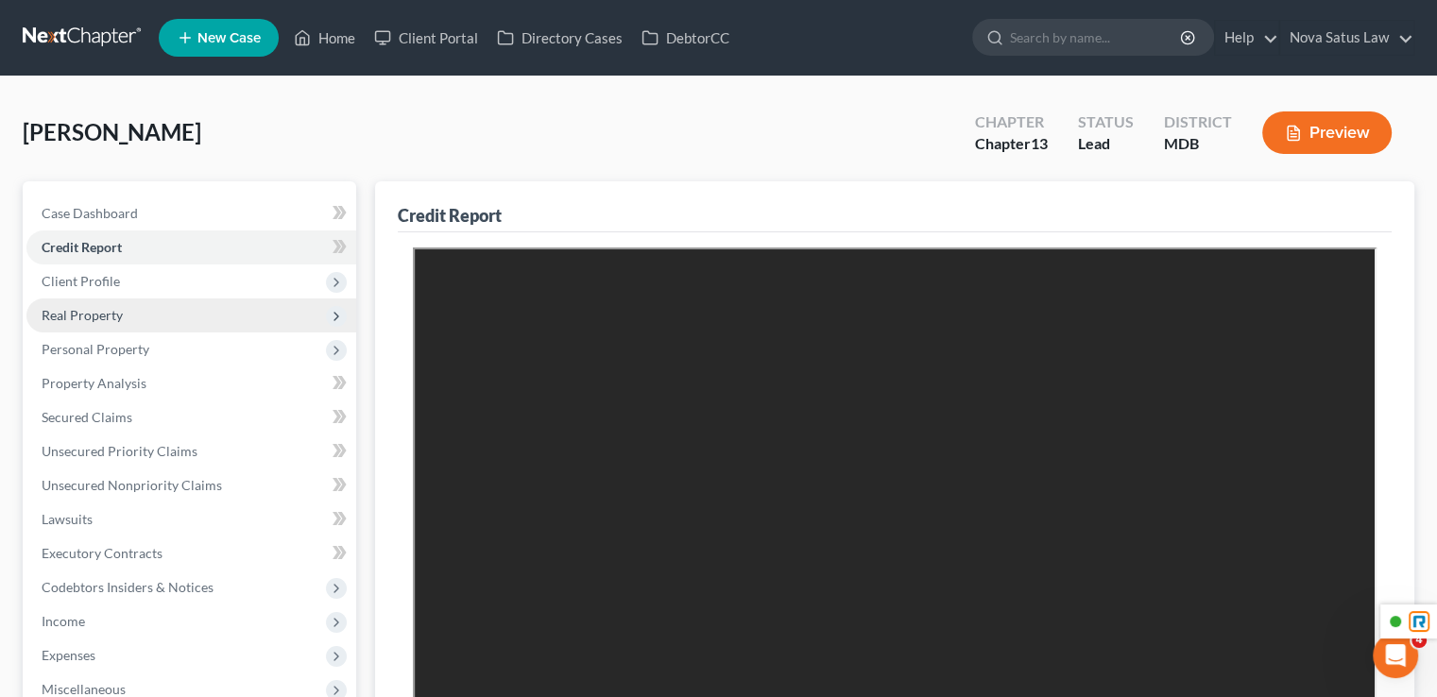
click at [119, 313] on span "Real Property" at bounding box center [82, 315] width 81 height 16
click at [155, 327] on span "Real Property" at bounding box center [191, 316] width 330 height 34
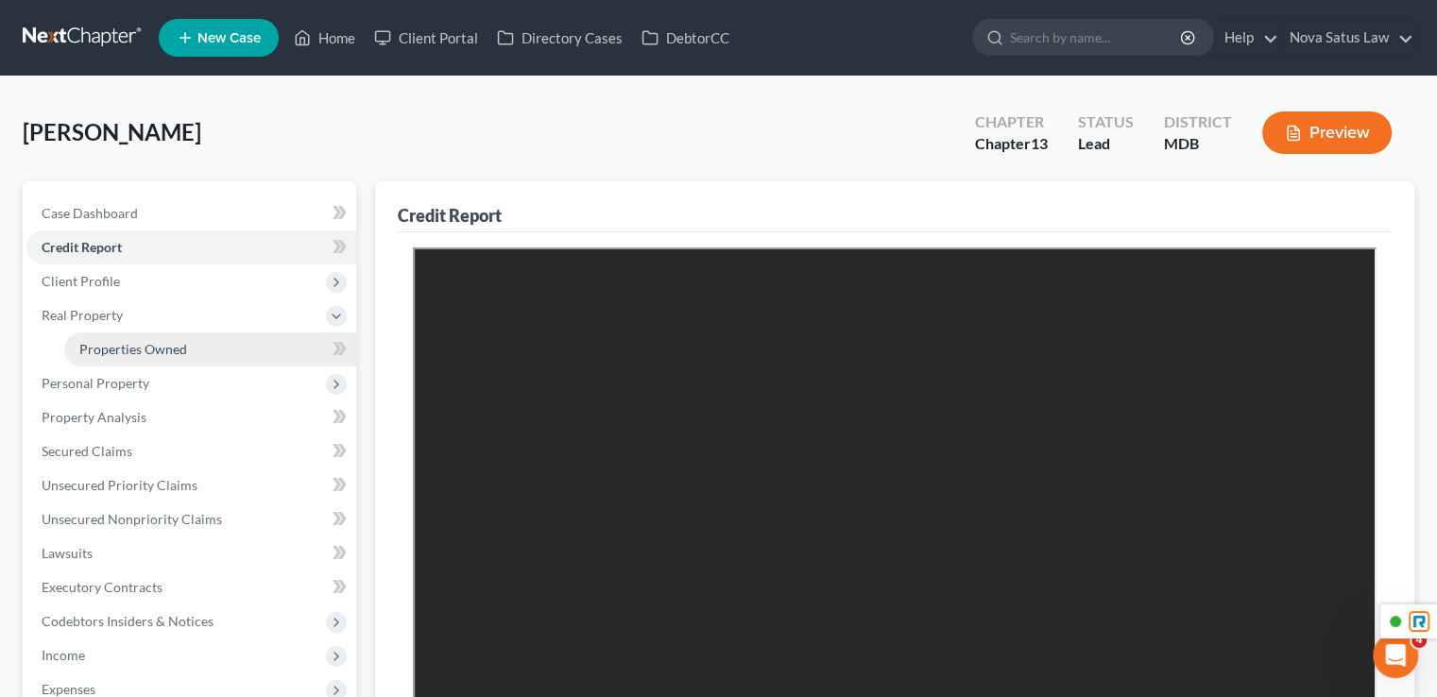
click at [149, 344] on span "Properties Owned" at bounding box center [133, 349] width 108 height 16
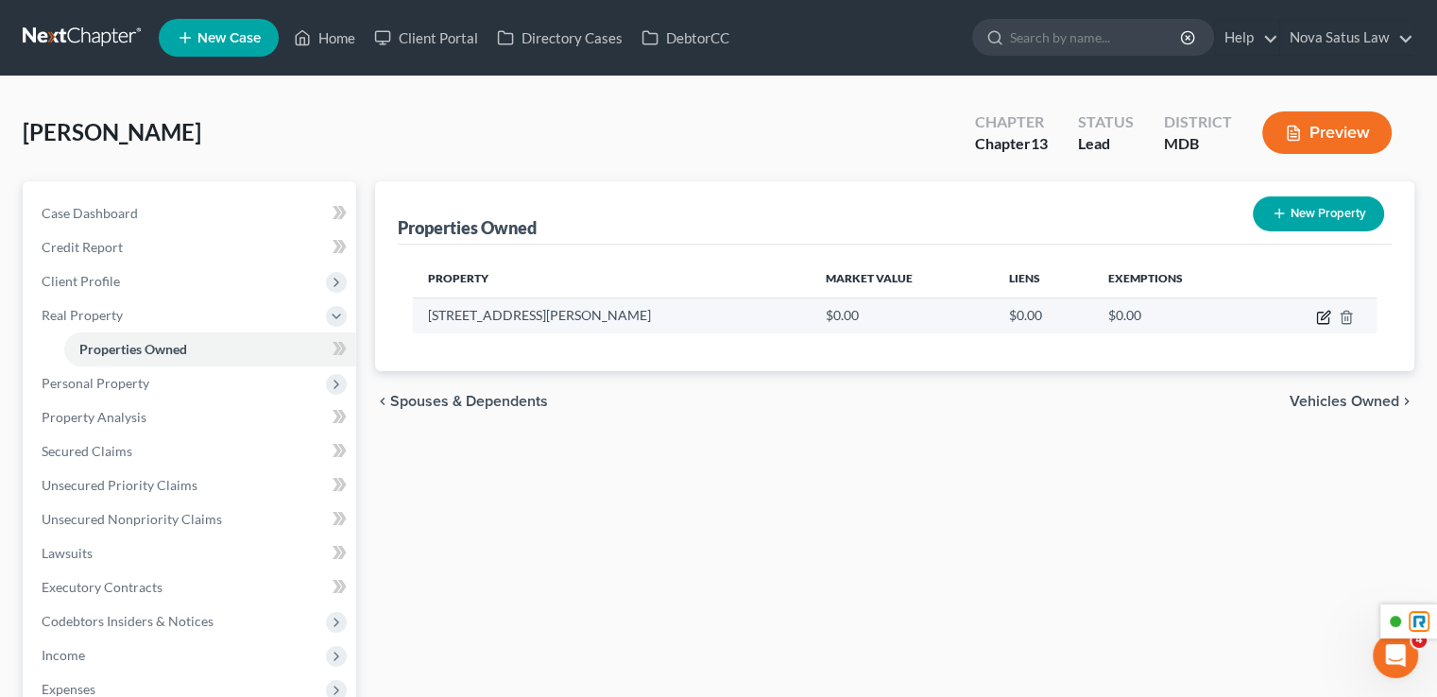
click at [1325, 320] on icon "button" at bounding box center [1323, 317] width 15 height 15
select select "21"
select select "12"
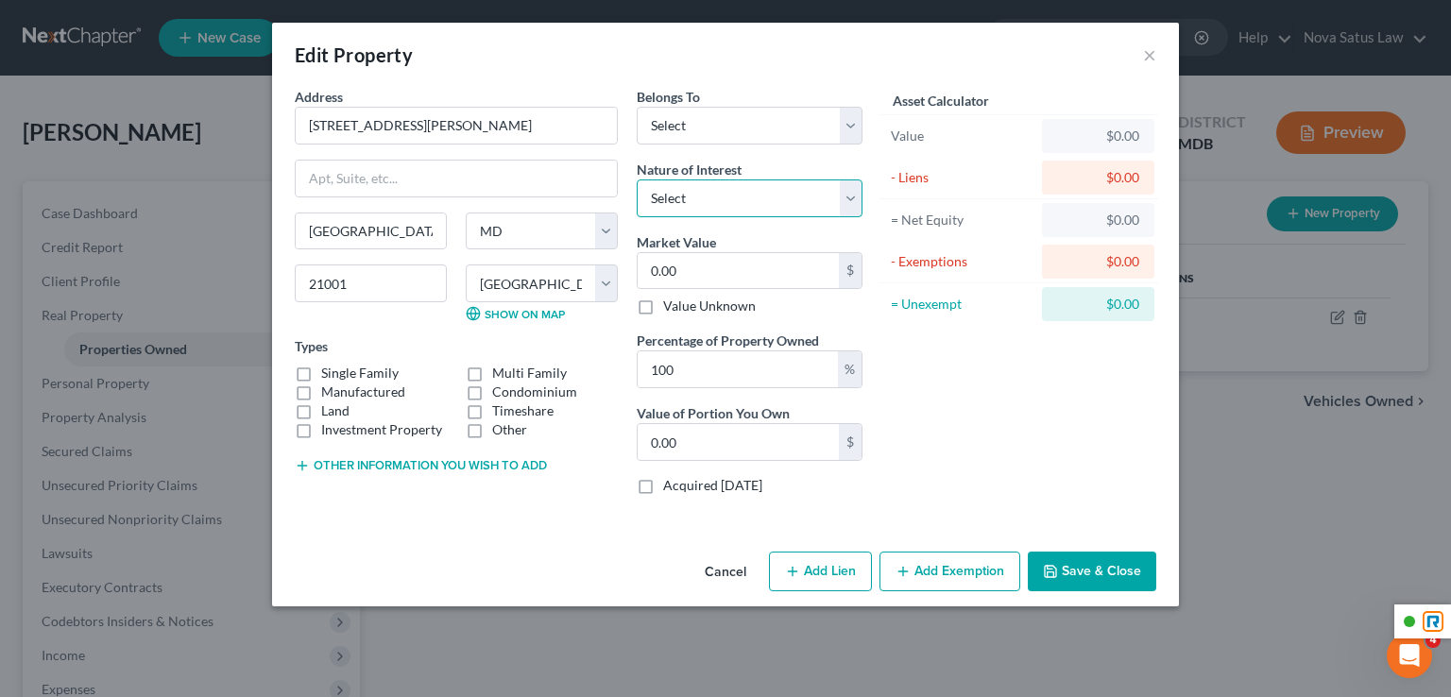
click at [706, 199] on select "Select Fee Simple Joint Tenant Life Estate Equitable Interest Future Interest T…" at bounding box center [750, 199] width 226 height 38
select select "0"
click at [637, 180] on select "Select Fee Simple Joint Tenant Life Estate Equitable Interest Future Interest T…" at bounding box center [750, 199] width 226 height 38
click at [722, 102] on div "Belongs To * Select Debtor 1 Only Debtor 2 Only Debtor 1 And Debtor 2 Only At L…" at bounding box center [750, 116] width 226 height 58
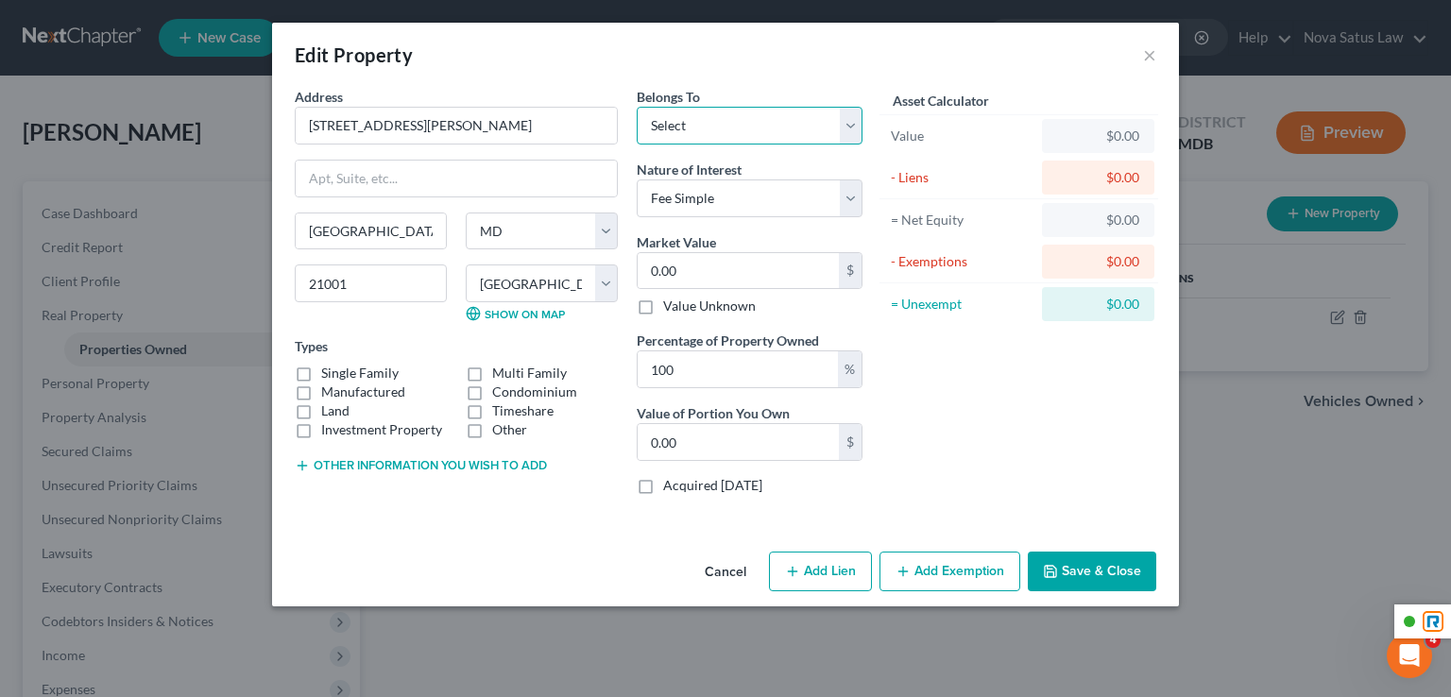
click at [714, 129] on select "Select Debtor 1 Only Debtor 2 Only Debtor 1 And Debtor 2 Only At Least One Of T…" at bounding box center [750, 126] width 226 height 38
select select "0"
click at [637, 107] on select "Select Debtor 1 Only Debtor 2 Only Debtor 1 And Debtor 2 Only At Least One Of T…" at bounding box center [750, 126] width 226 height 38
type input "2"
type input "2.00"
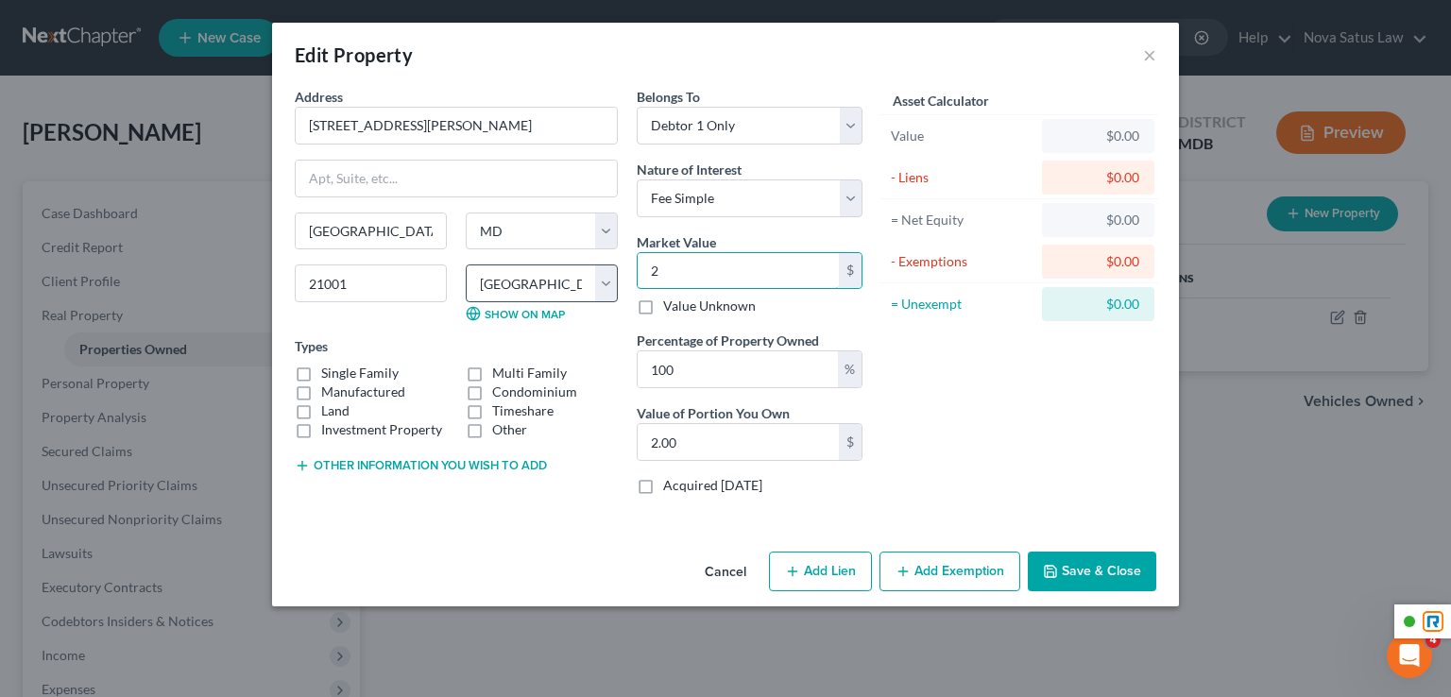
type input "22"
type input "22.00"
type input "220"
type input "220.00"
type input "2200"
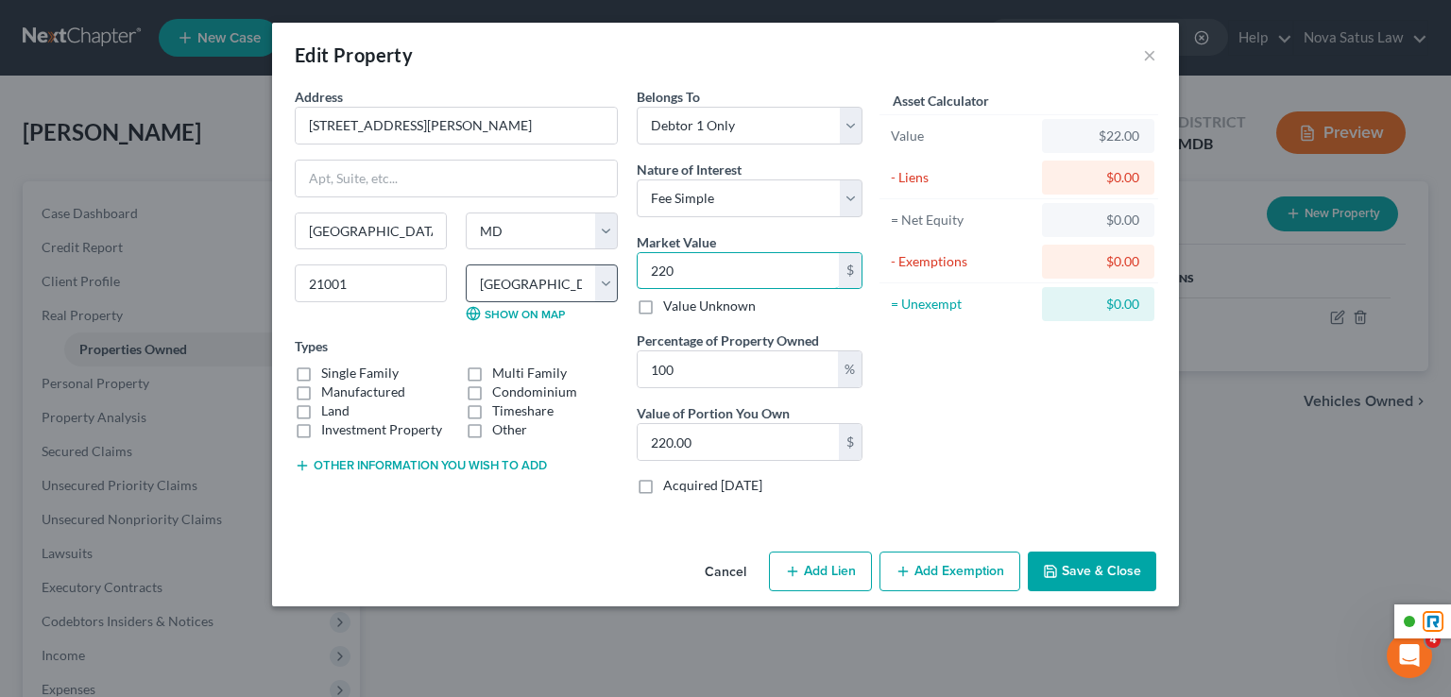
type input "2,200.00"
type input "2,2000"
type input "22,000.00"
type input "22,0000"
type input "220,000.00"
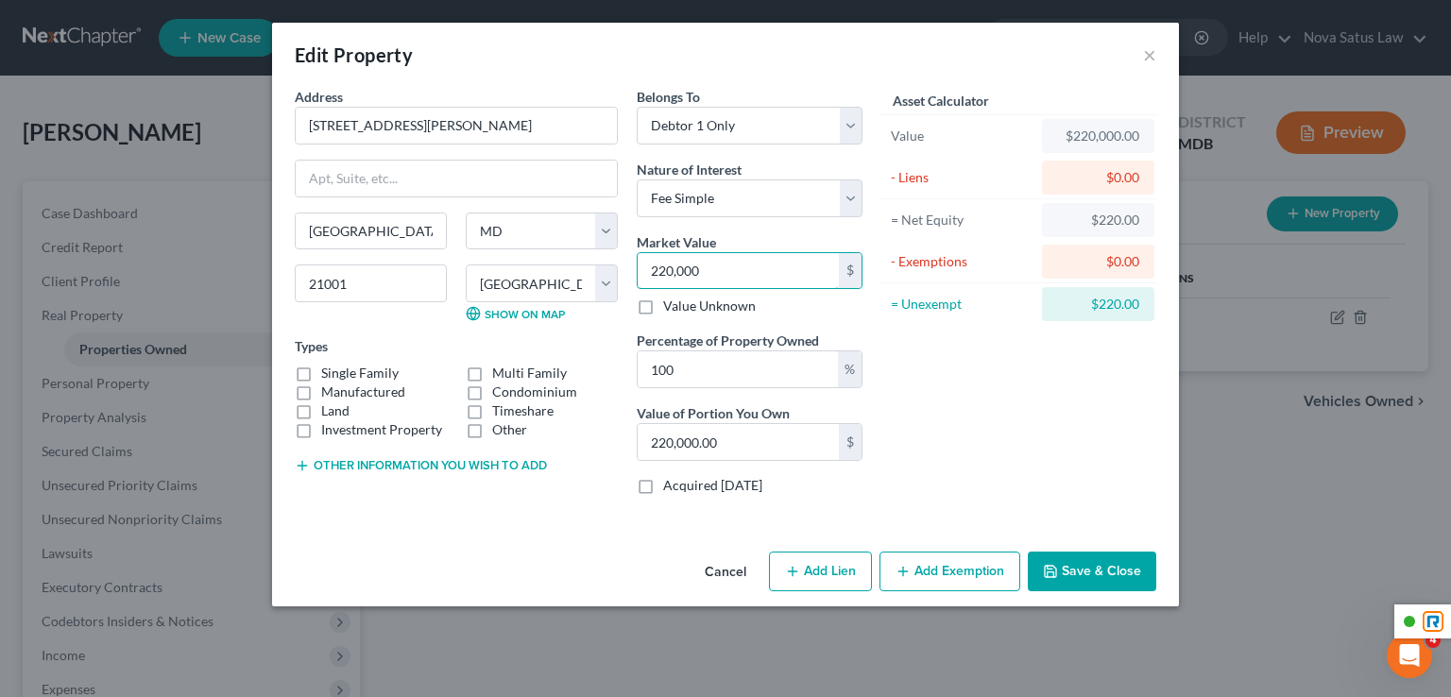
type input "220,000"
click at [321, 375] on label "Single Family" at bounding box center [359, 373] width 77 height 19
click at [329, 375] on input "Single Family" at bounding box center [335, 370] width 12 height 12
checkbox input "true"
click at [1092, 582] on button "Save & Close" at bounding box center [1092, 572] width 129 height 40
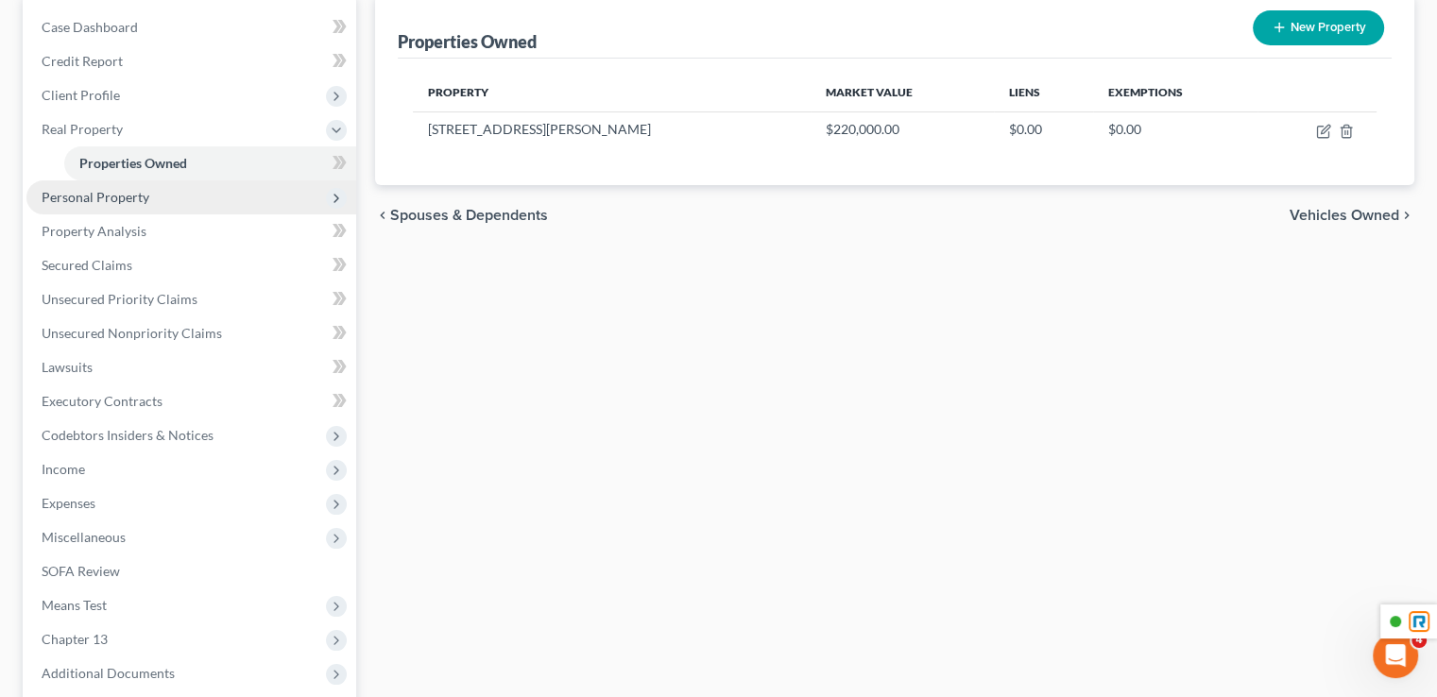
scroll to position [378, 0]
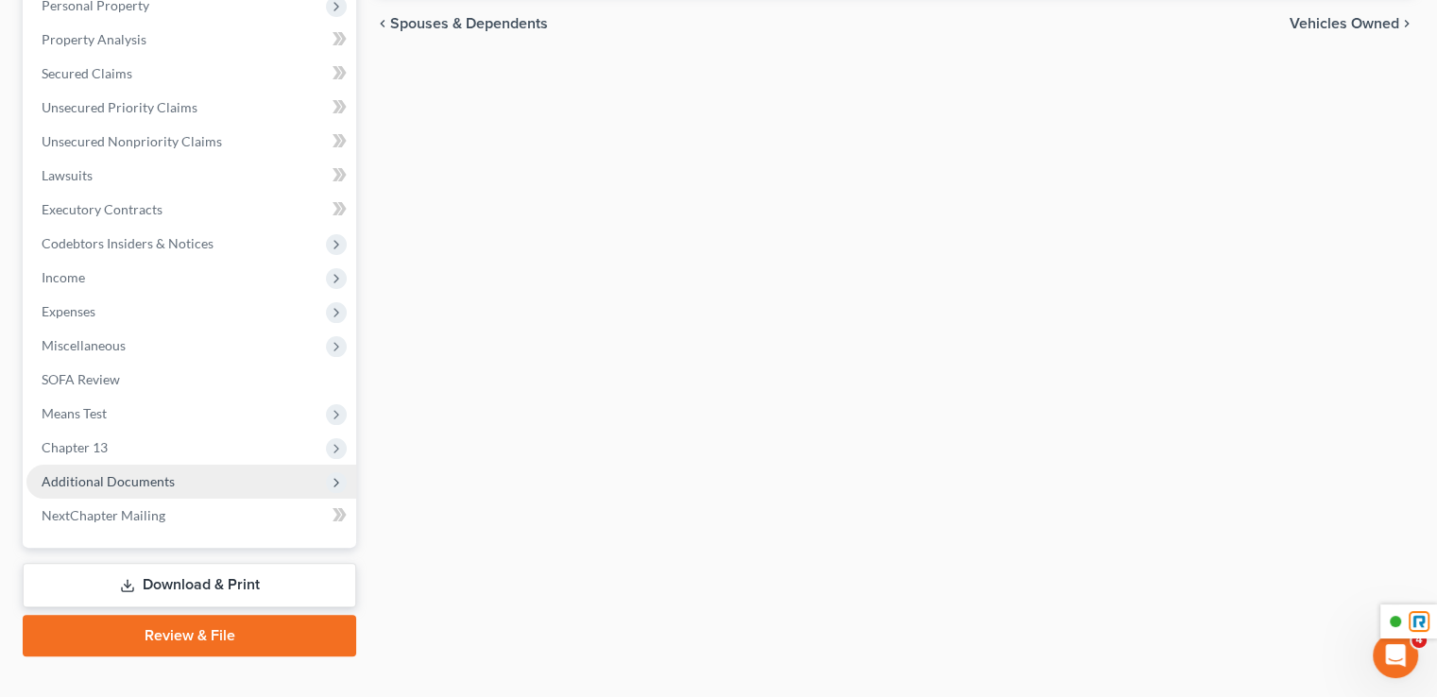
click at [159, 485] on span "Additional Documents" at bounding box center [108, 481] width 133 height 16
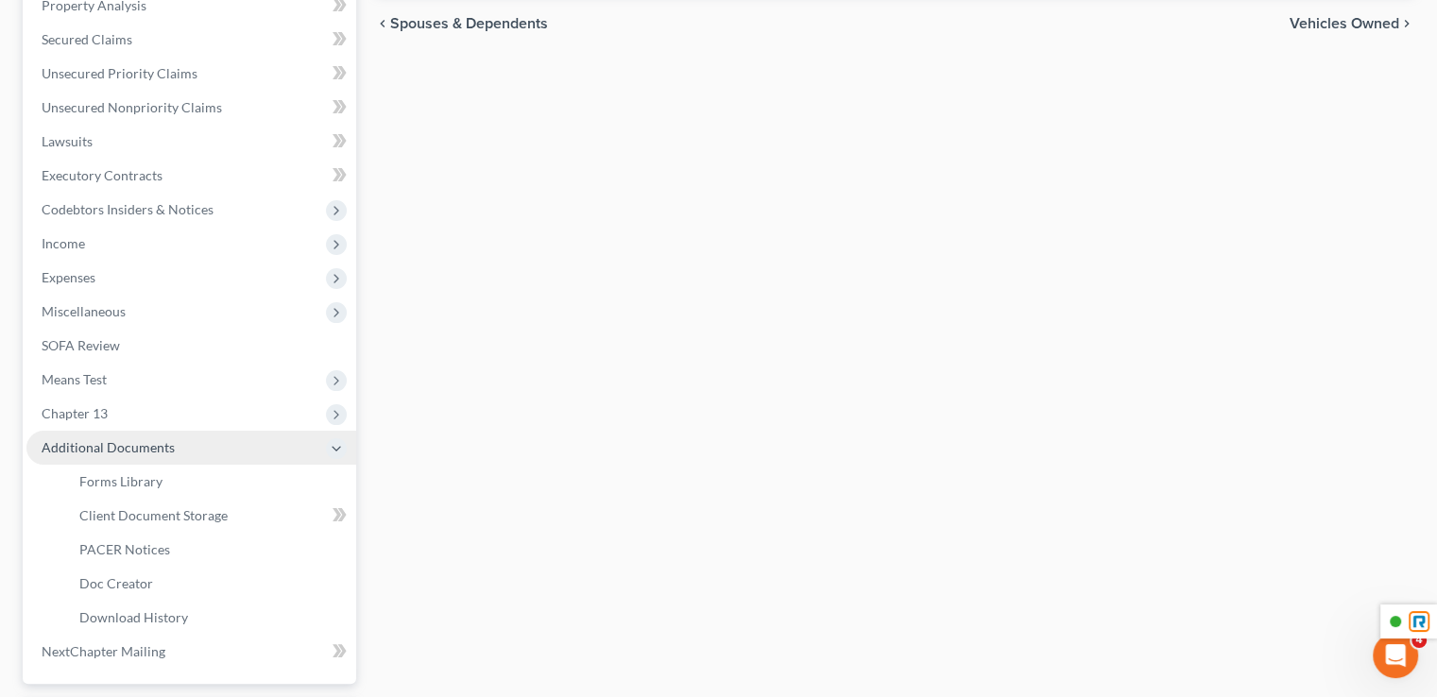
scroll to position [344, 0]
